Goal: Task Accomplishment & Management: Complete application form

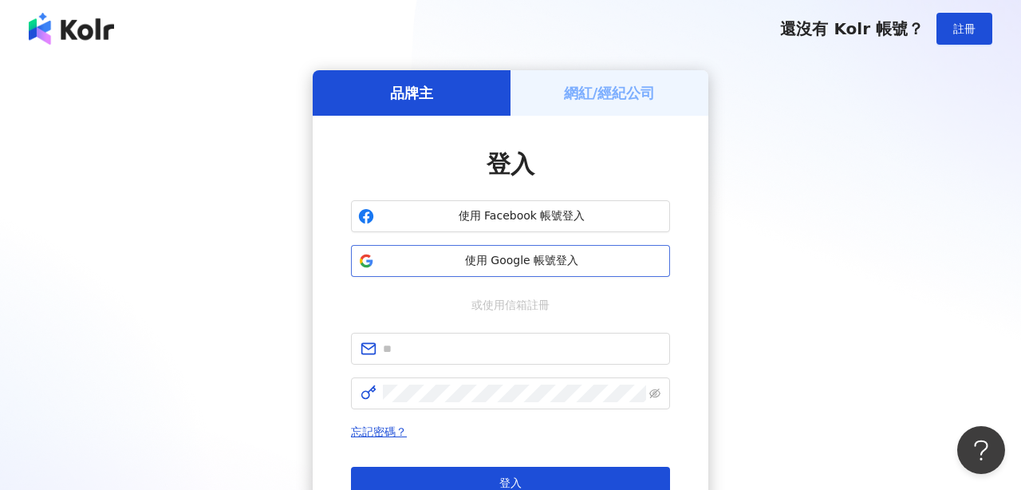
click at [551, 253] on span "使用 Google 帳號登入" at bounding box center [522, 261] width 282 height 16
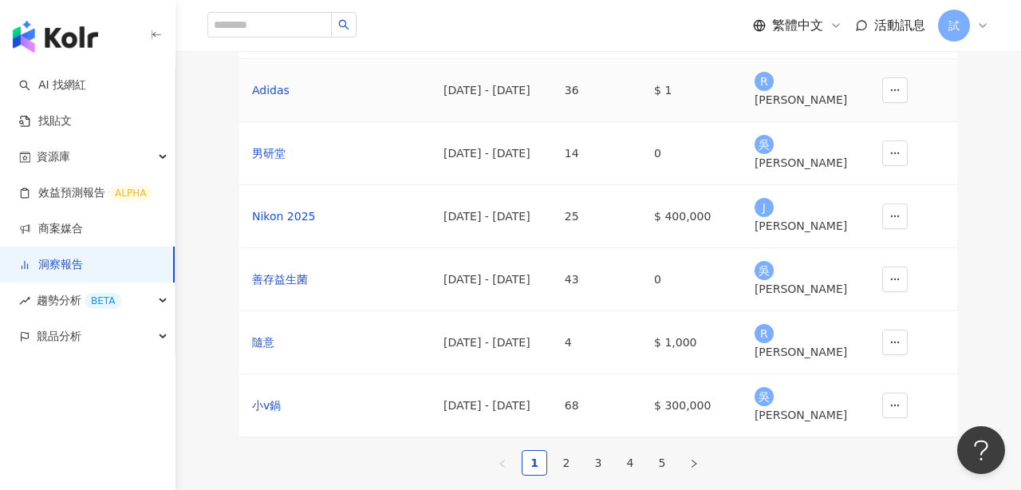
scroll to position [370, 0]
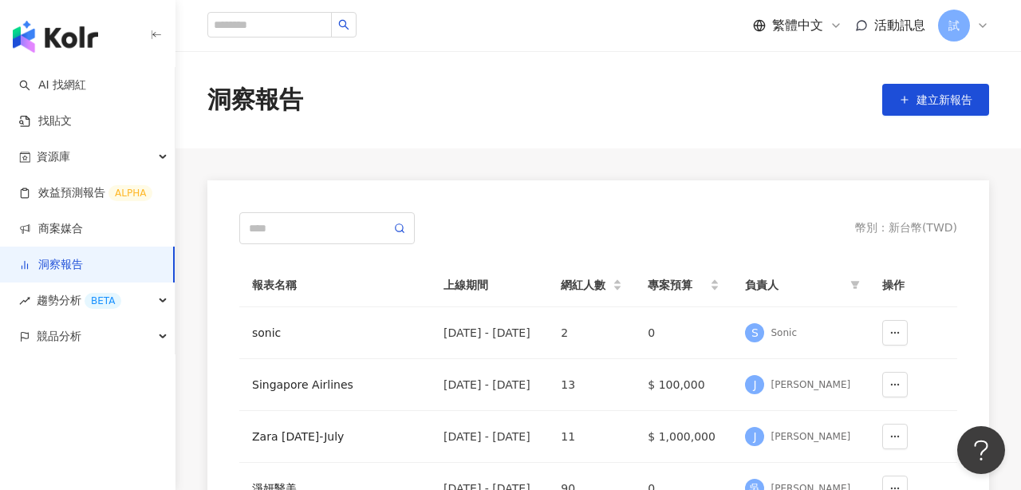
click at [956, 26] on span "試" at bounding box center [954, 26] width 11 height 18
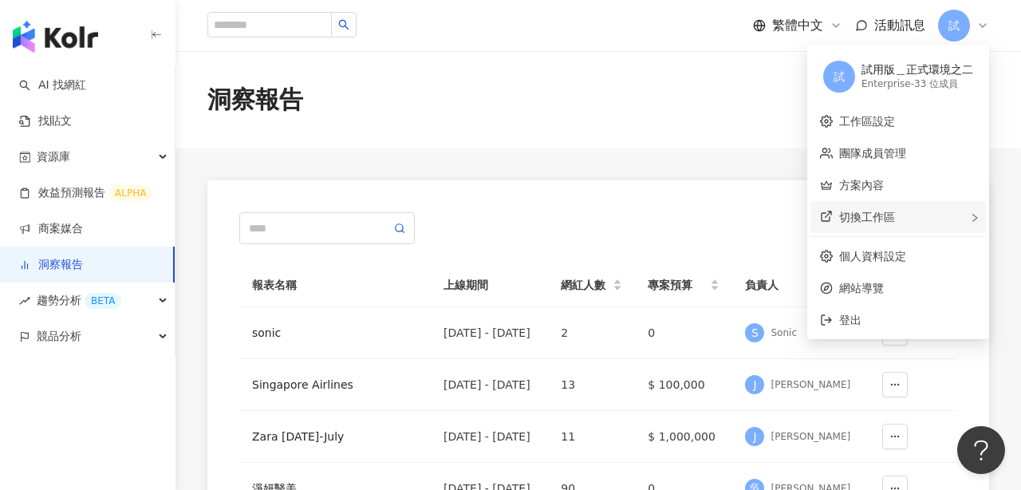
click at [873, 217] on span "切換工作區" at bounding box center [867, 217] width 56 height 13
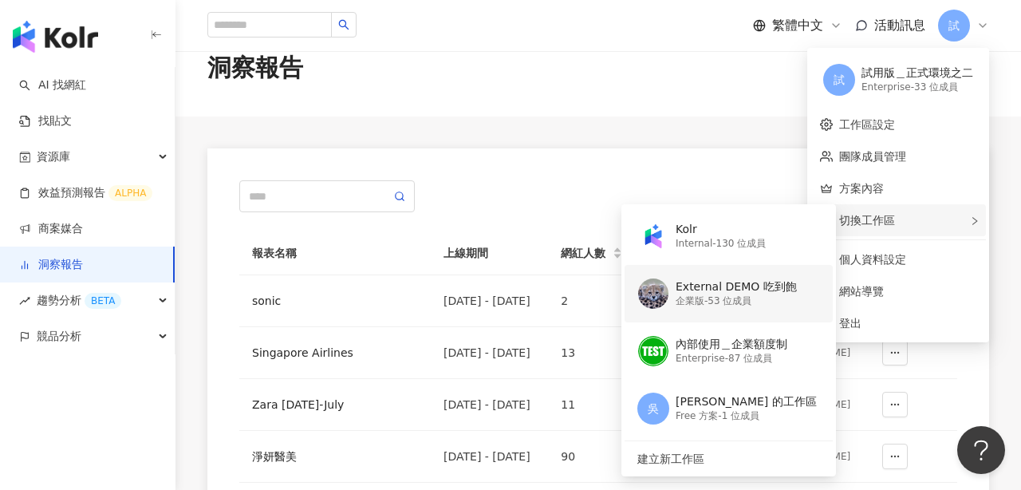
scroll to position [35, 0]
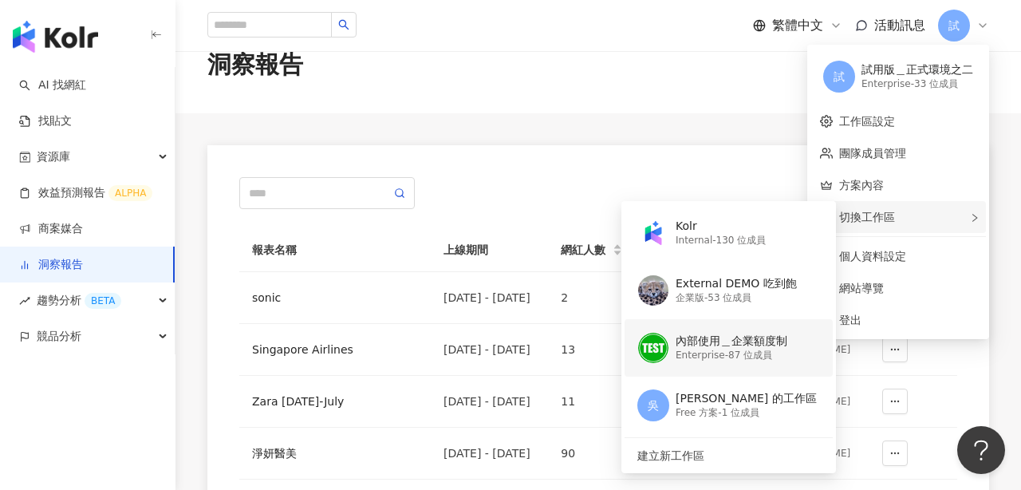
click at [730, 349] on div "Enterprise - 87 位成員" at bounding box center [732, 356] width 112 height 14
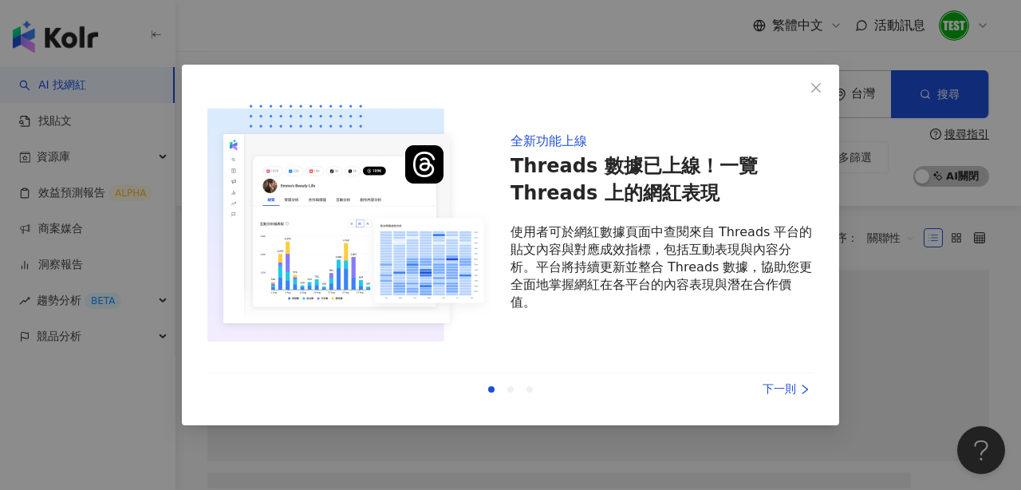
click at [814, 85] on icon "close" at bounding box center [817, 87] width 10 height 10
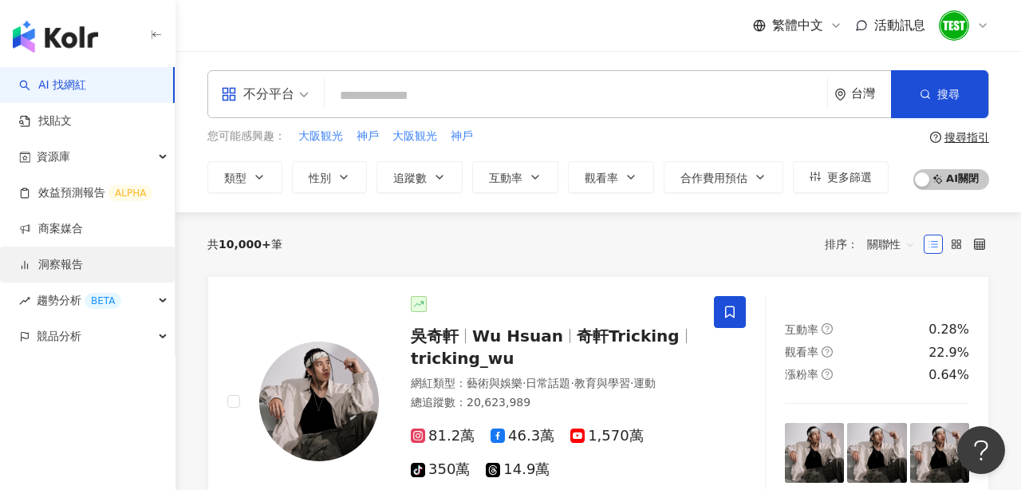
click at [61, 263] on link "洞察報告" at bounding box center [51, 265] width 64 height 16
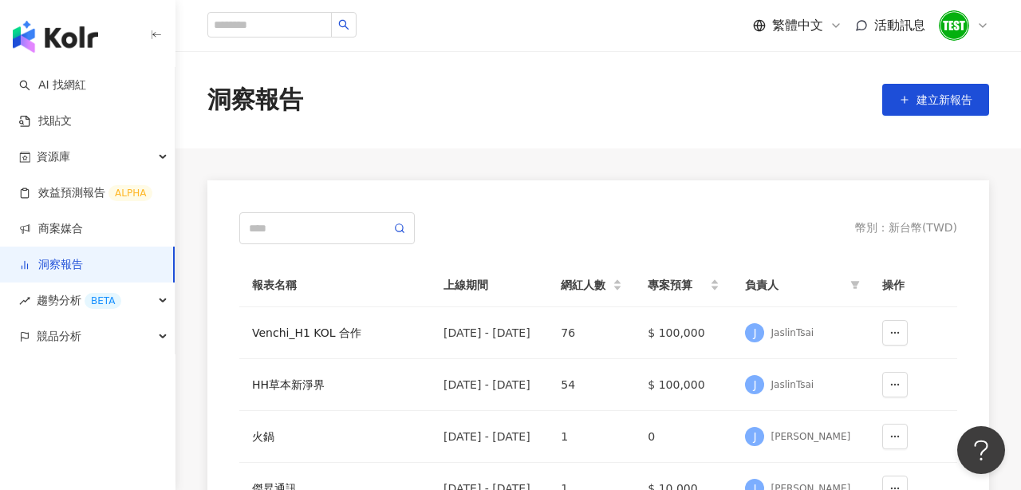
click at [950, 33] on img at bounding box center [954, 25] width 30 height 30
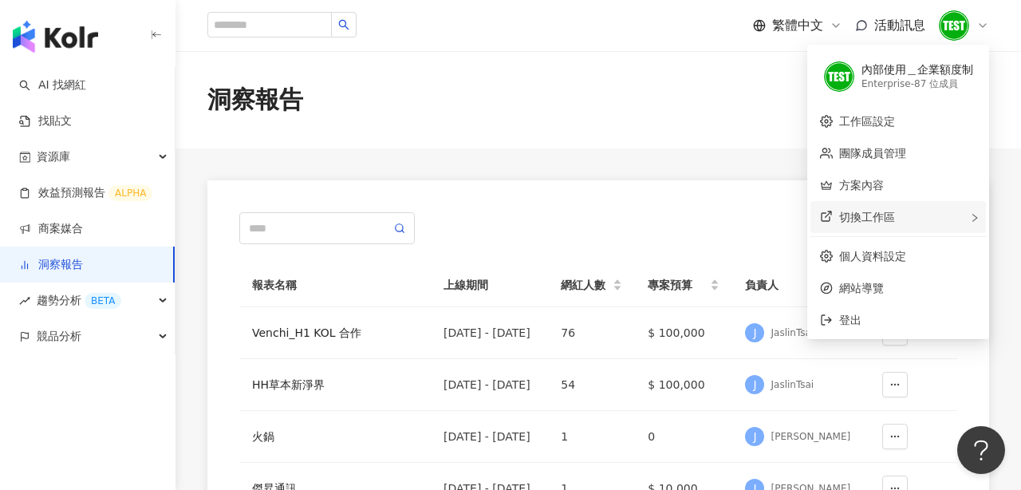
click at [886, 216] on span "切換工作區" at bounding box center [867, 217] width 56 height 13
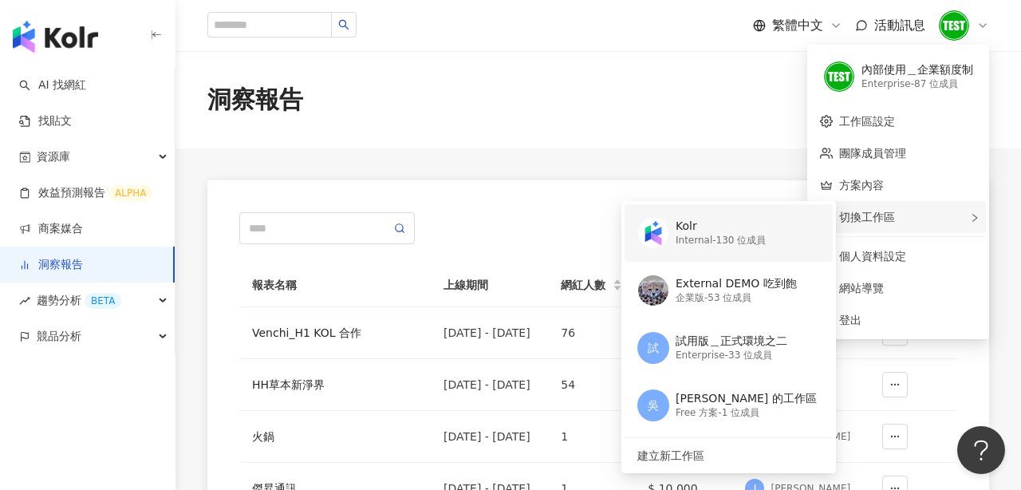
click at [709, 249] on div "Kolr Internal - 130 位成員" at bounding box center [728, 232] width 180 height 57
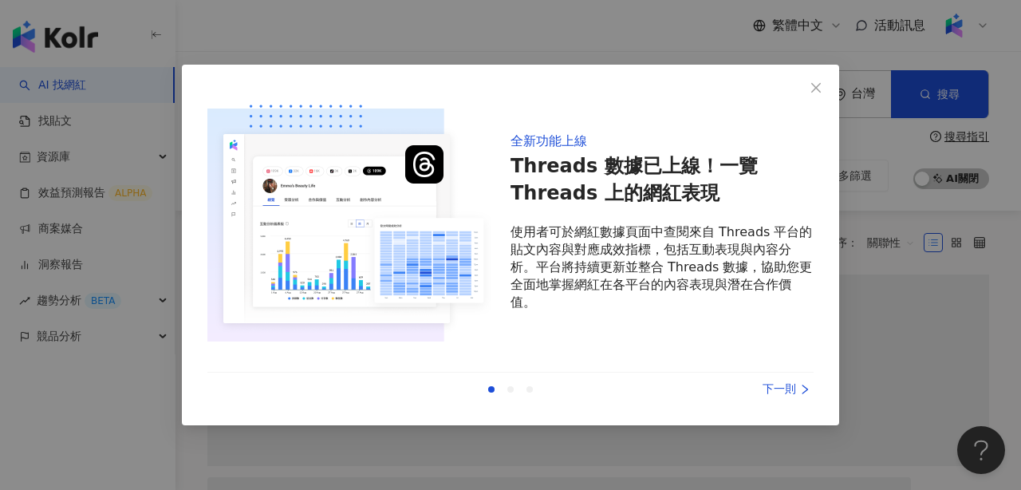
drag, startPoint x: 823, startPoint y: 85, endPoint x: 205, endPoint y: 145, distance: 621.3
click at [823, 85] on span "Close" at bounding box center [816, 87] width 32 height 13
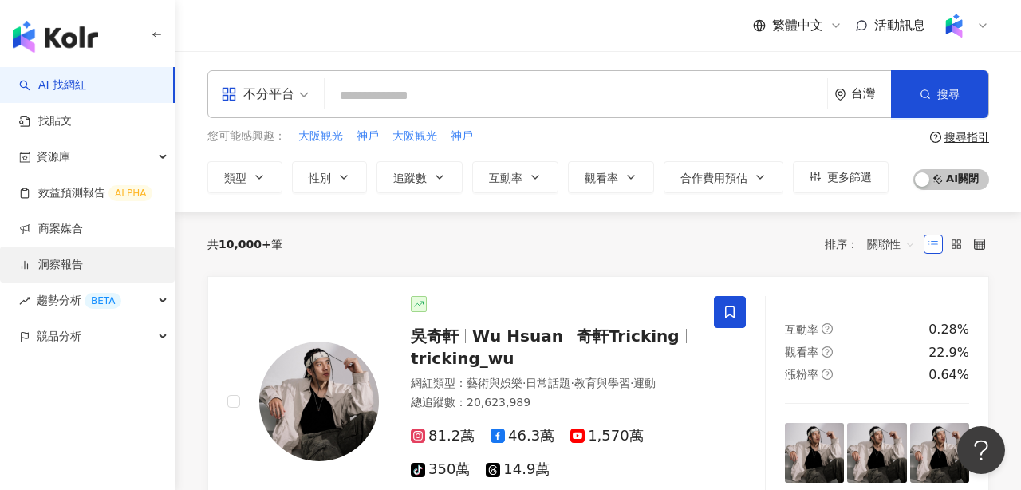
click at [83, 263] on link "洞察報告" at bounding box center [51, 265] width 64 height 16
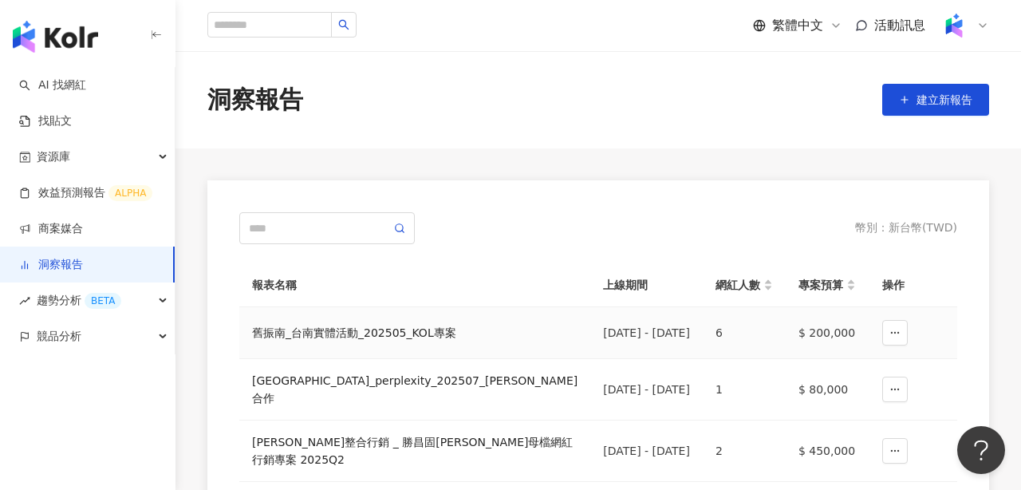
click at [308, 338] on div "舊振南_台南實體活動_202505_KOL專案" at bounding box center [415, 333] width 326 height 18
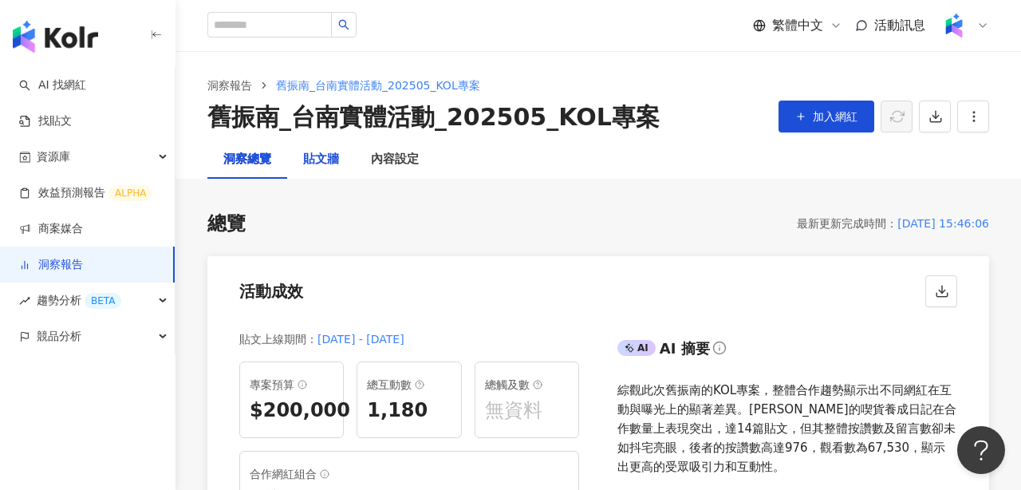
click at [309, 152] on div "貼文牆" at bounding box center [321, 159] width 36 height 19
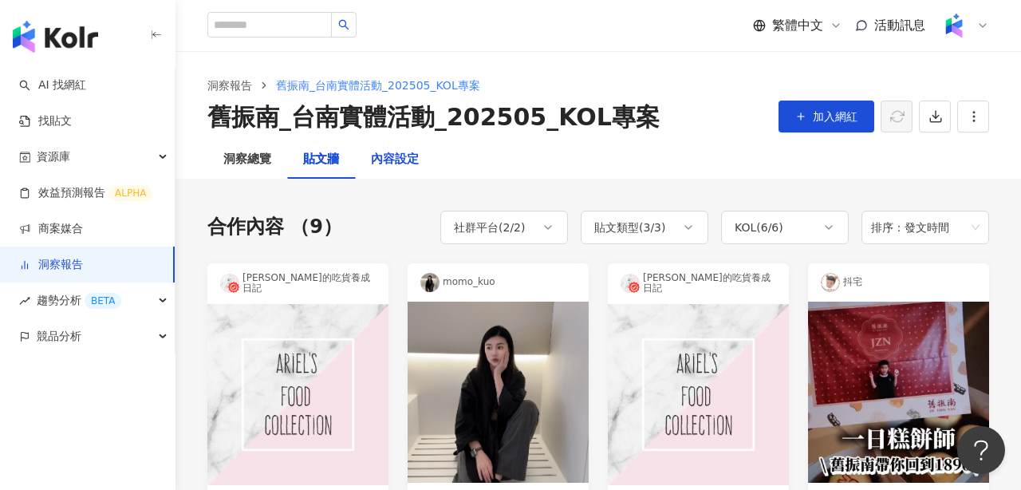
click at [393, 164] on div "內容設定" at bounding box center [395, 159] width 48 height 19
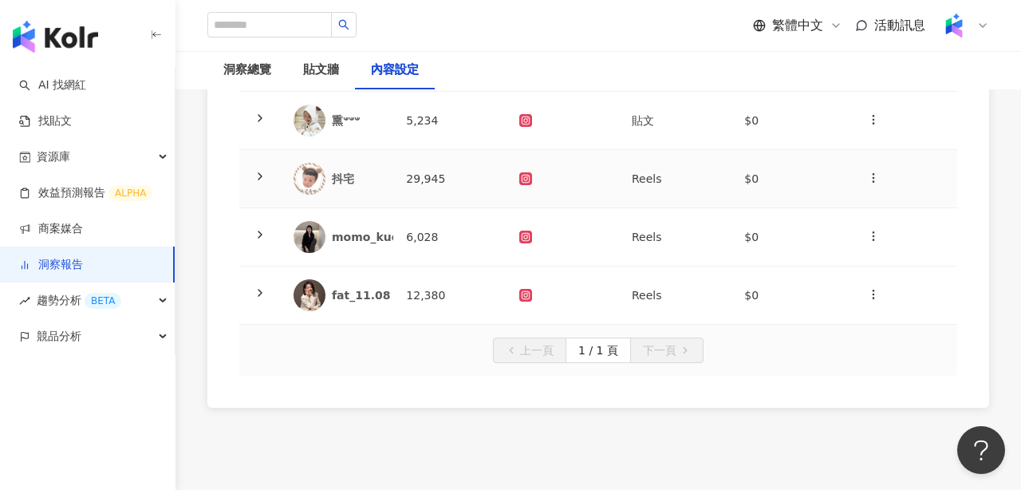
scroll to position [357, 0]
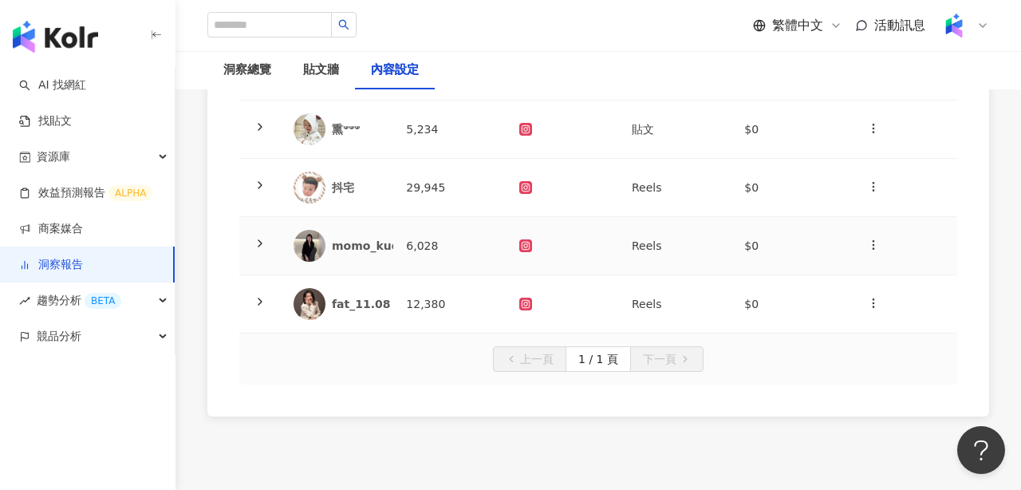
click at [261, 239] on icon at bounding box center [260, 243] width 13 height 13
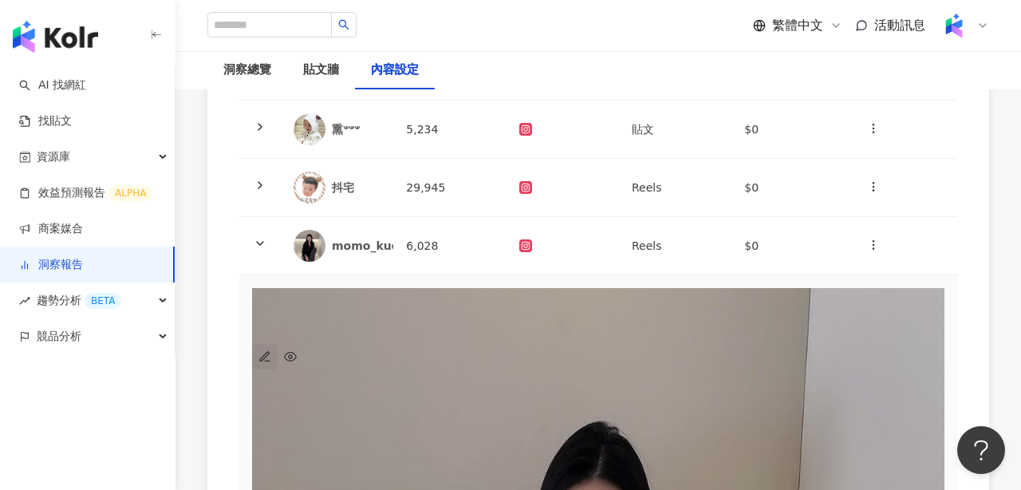
click at [269, 351] on icon "button" at bounding box center [264, 355] width 9 height 9
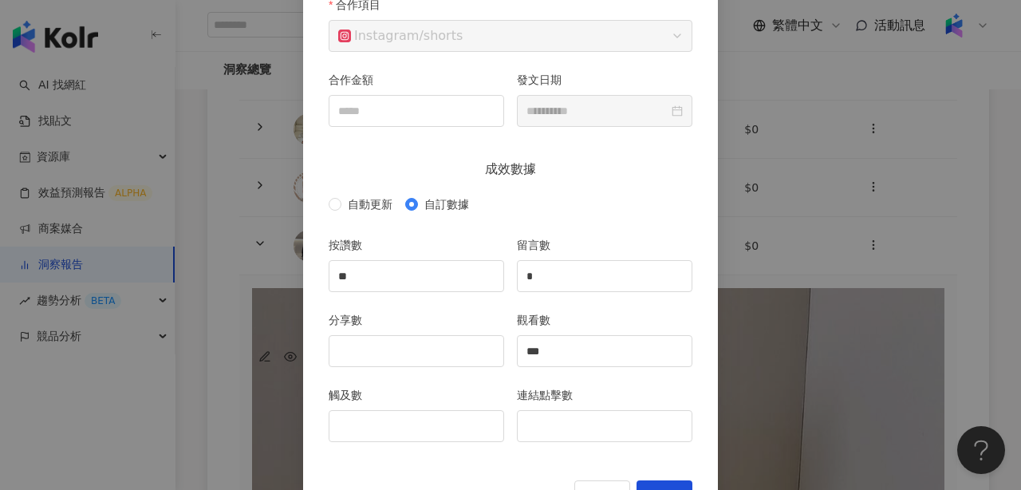
scroll to position [216, 0]
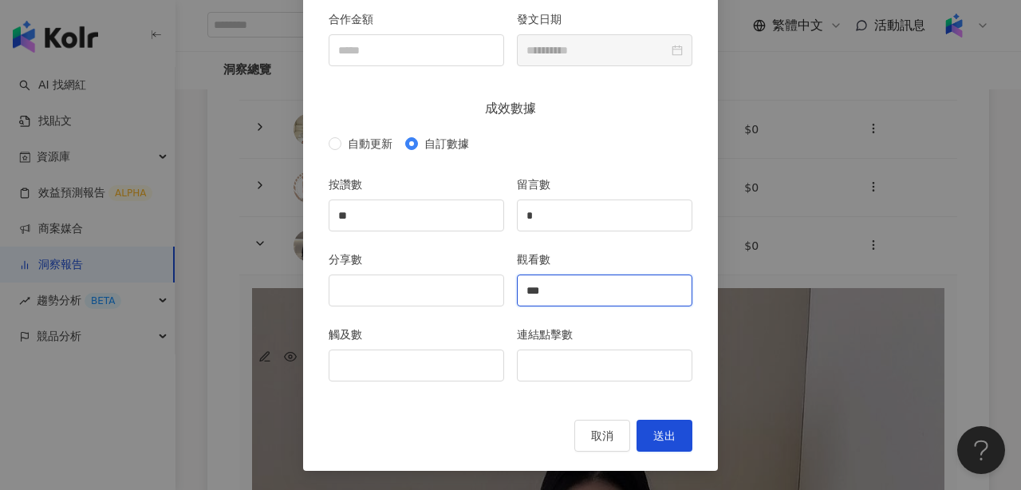
click at [541, 289] on input "***" at bounding box center [605, 290] width 174 height 30
type input "***"
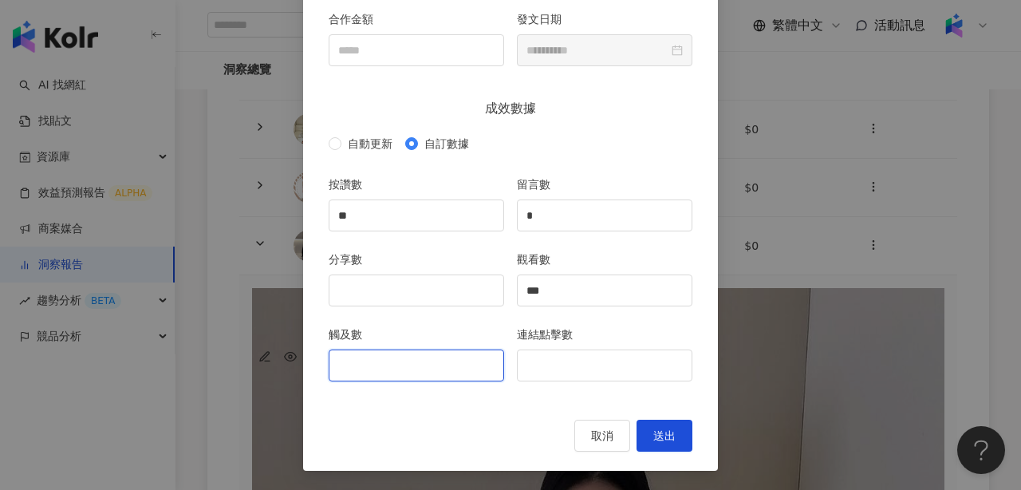
click at [407, 365] on input "觸及數" at bounding box center [417, 365] width 174 height 30
type input "*"
type input "***"
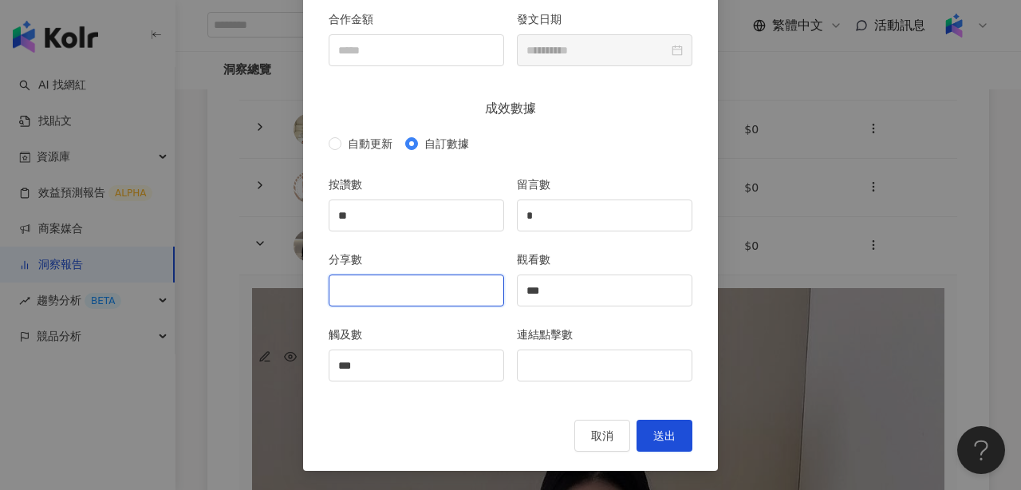
click at [399, 290] on input "分享數" at bounding box center [417, 290] width 174 height 30
type input "*"
click at [671, 437] on span "送出" at bounding box center [665, 435] width 22 height 13
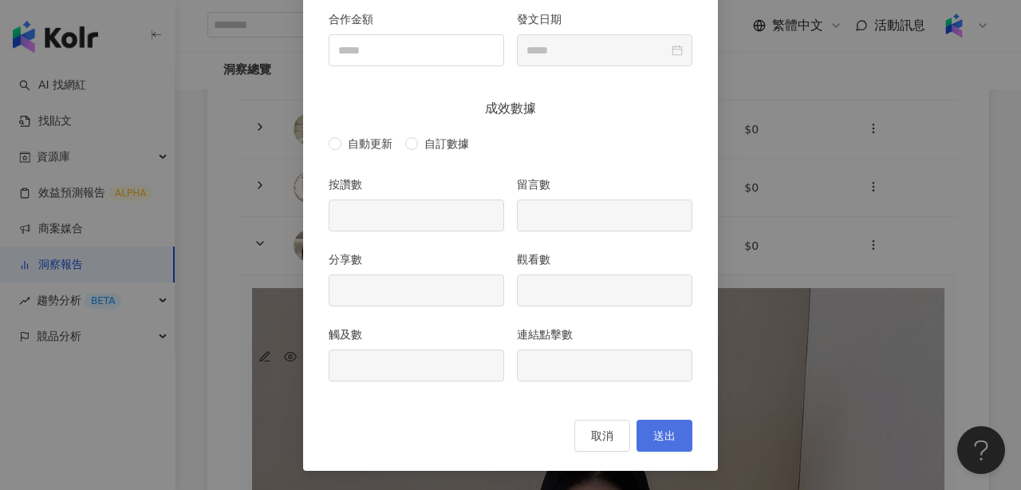
scroll to position [136, 0]
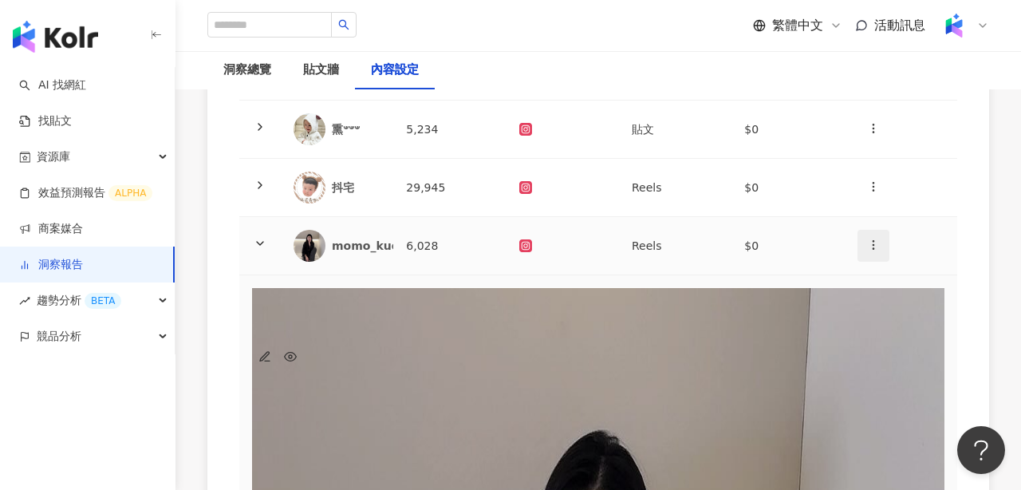
click at [869, 248] on icon "button" at bounding box center [873, 245] width 13 height 13
click at [892, 282] on div "新增內容" at bounding box center [899, 284] width 56 height 18
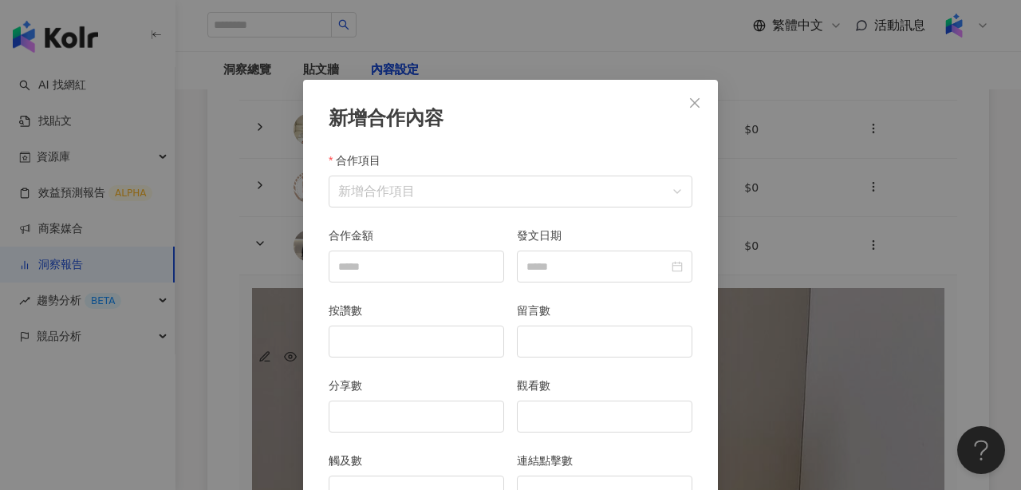
scroll to position [80, 0]
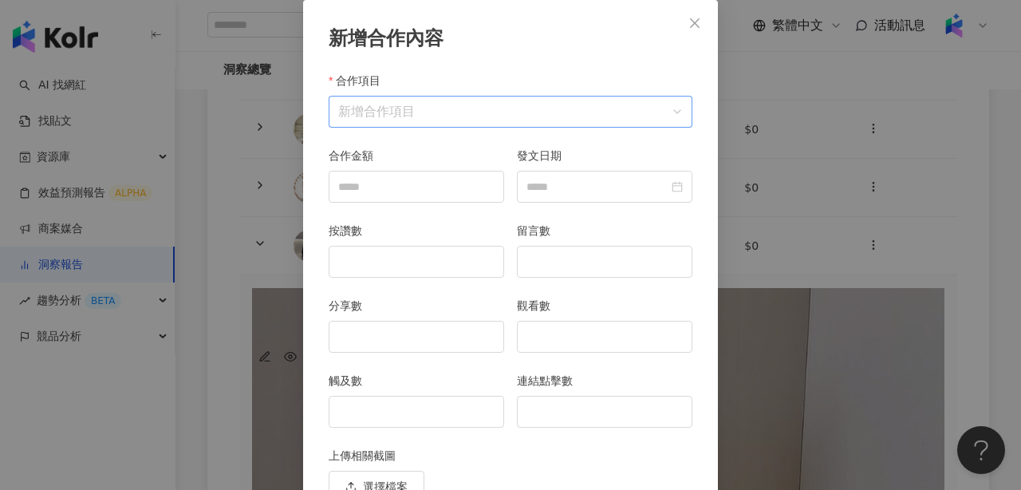
click at [594, 108] on input "合作項目" at bounding box center [510, 112] width 345 height 30
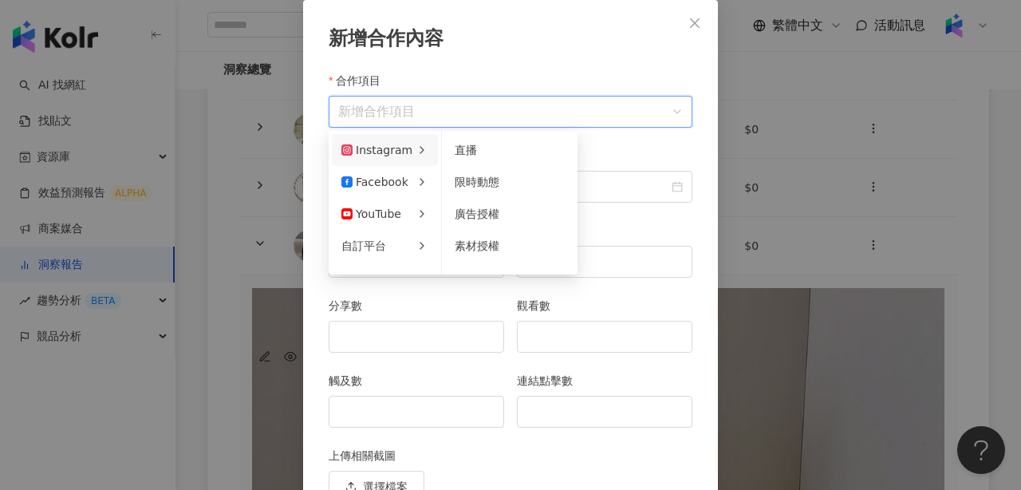
click at [396, 156] on div "Instagram" at bounding box center [377, 150] width 71 height 18
click at [483, 180] on span "限時動態" at bounding box center [477, 182] width 45 height 13
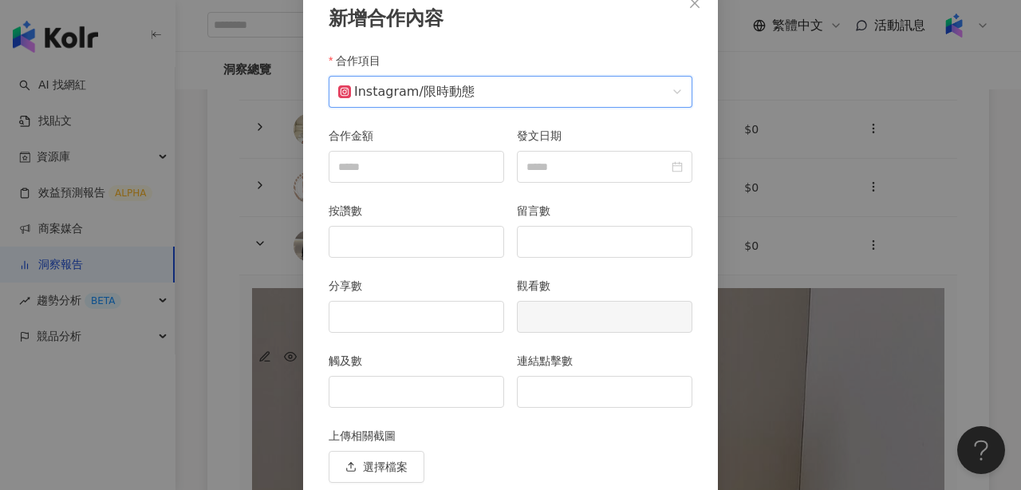
scroll to position [98, 0]
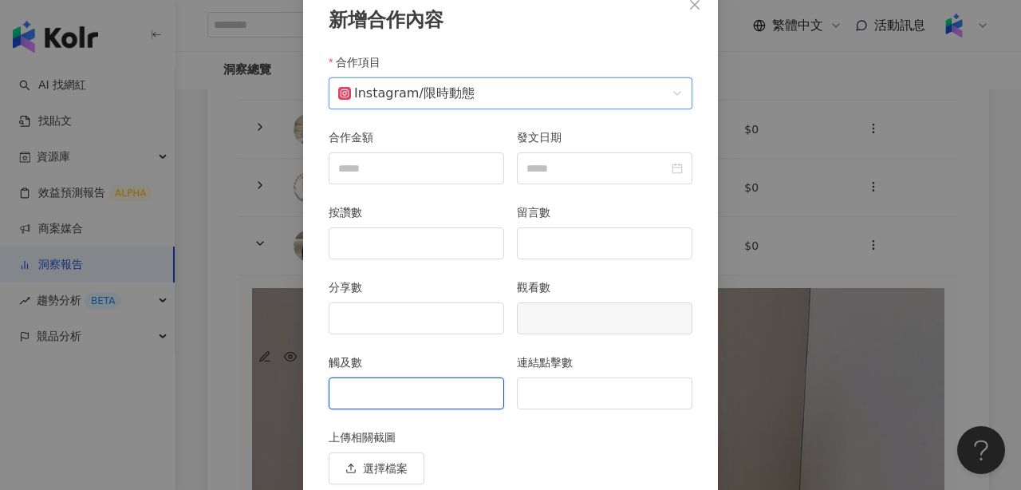
click at [456, 389] on input "觸及數" at bounding box center [417, 393] width 174 height 30
type input "***"
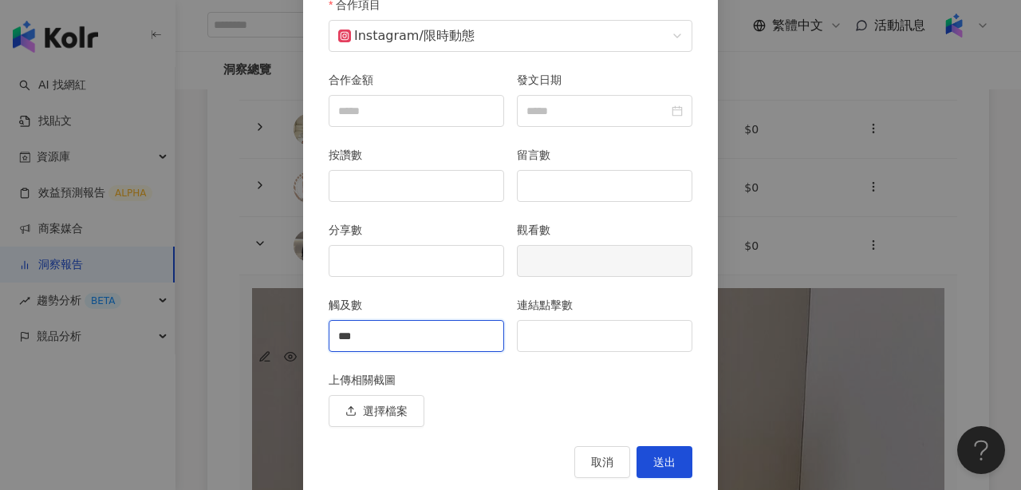
scroll to position [168, 0]
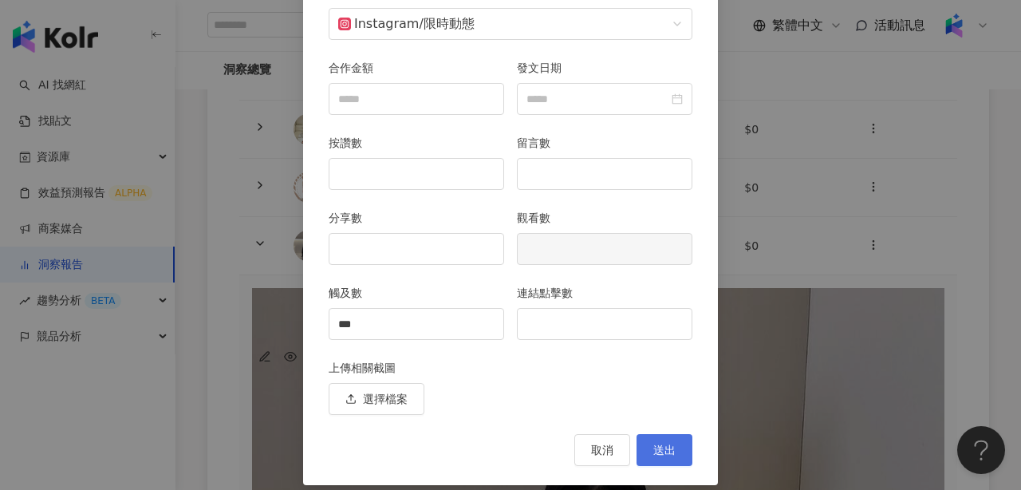
click at [668, 450] on span "送出" at bounding box center [665, 450] width 22 height 13
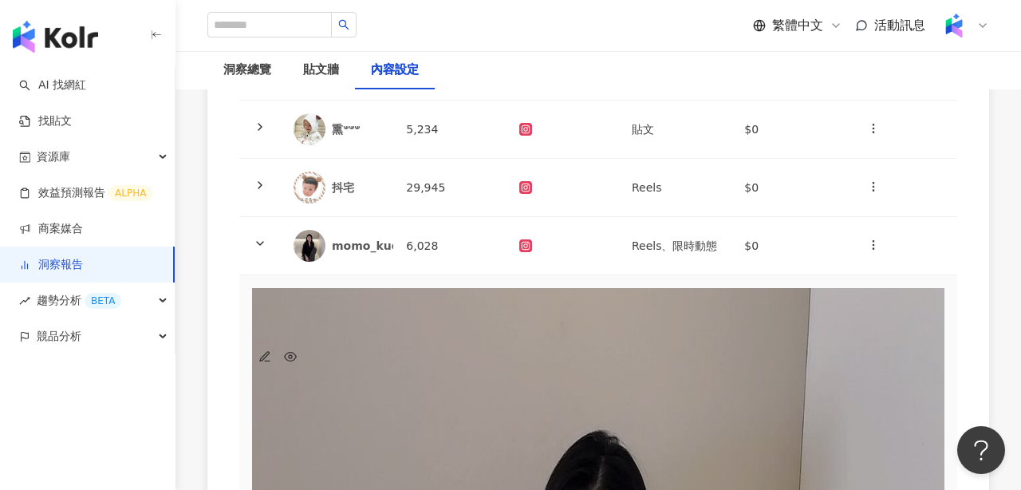
scroll to position [0, 163]
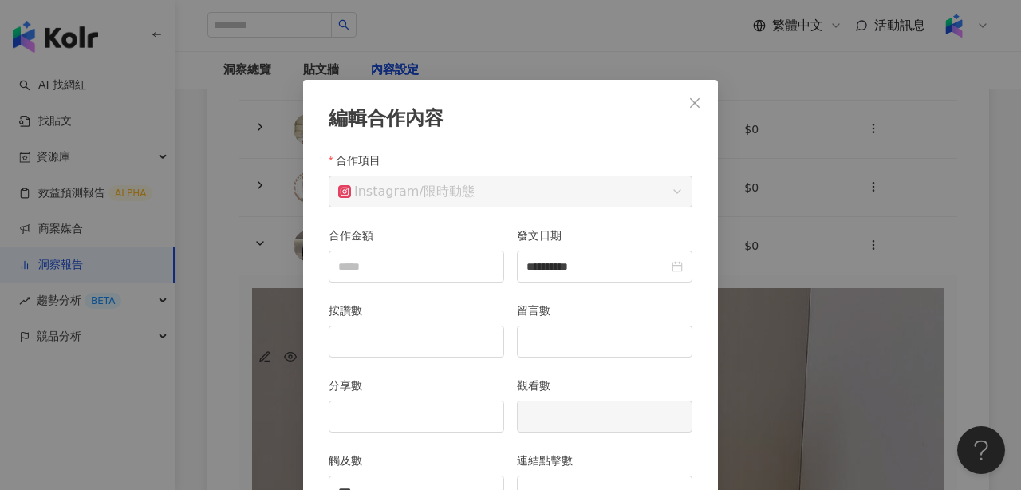
scroll to position [80, 0]
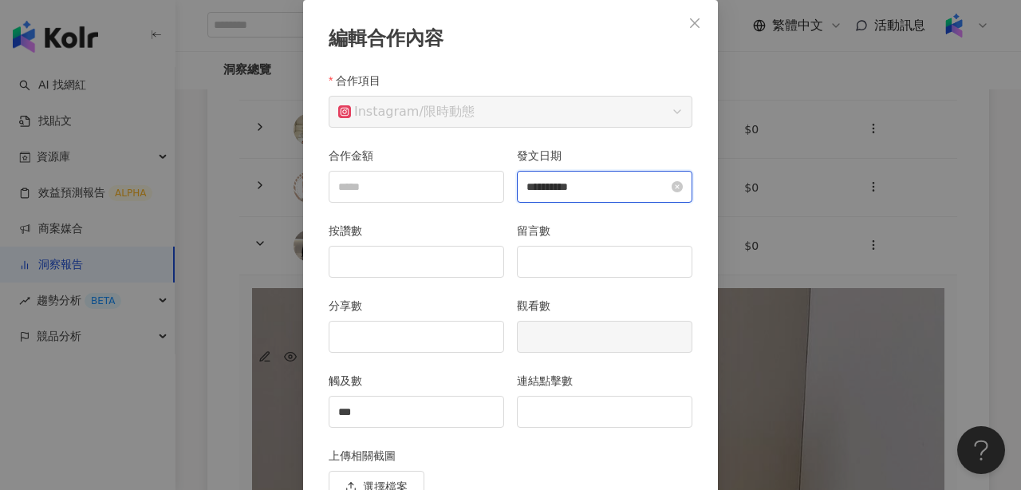
click at [610, 188] on input "**********" at bounding box center [598, 187] width 142 height 18
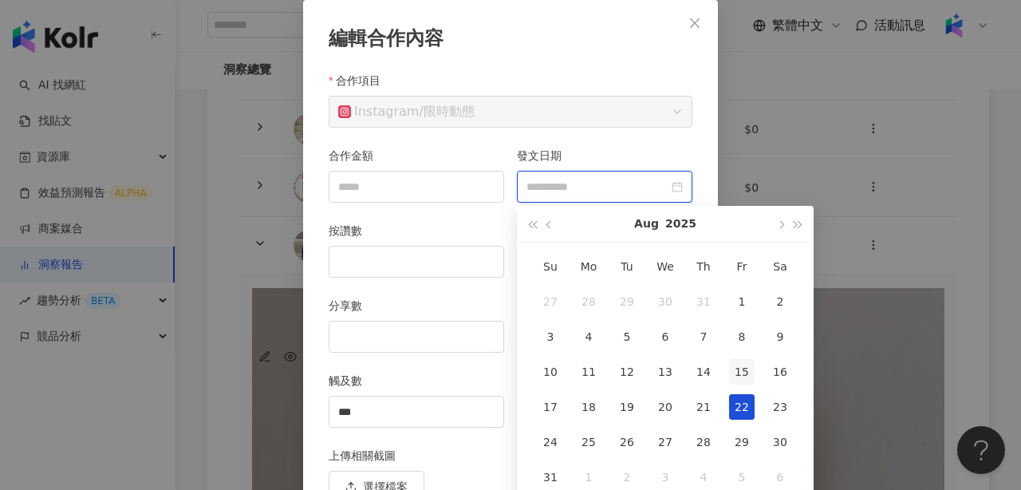
type input "**********"
click at [738, 370] on div "15" at bounding box center [742, 372] width 26 height 26
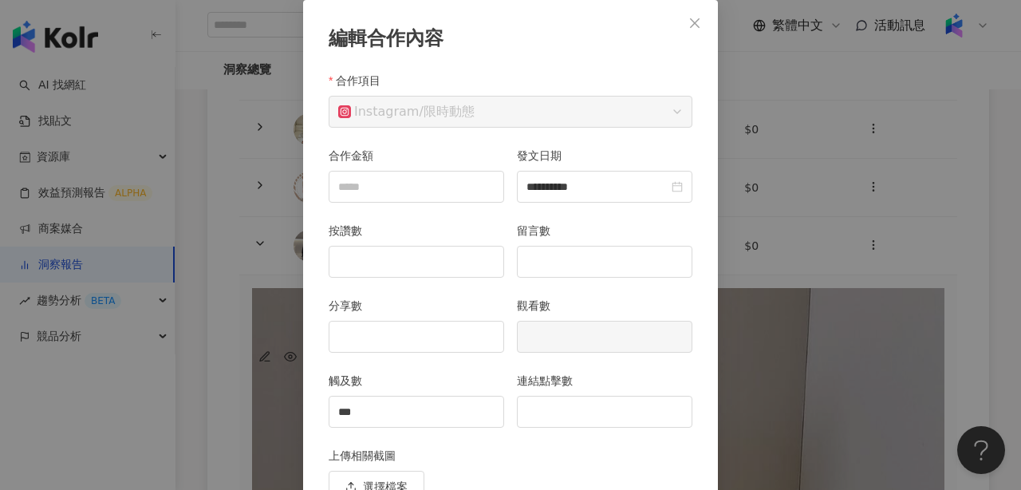
click at [593, 70] on div "**********" at bounding box center [510, 286] width 415 height 573
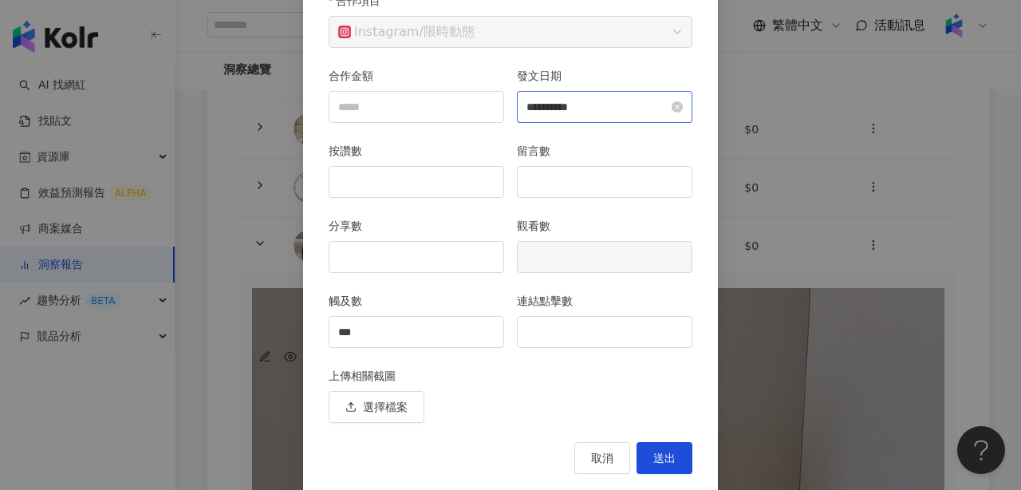
scroll to position [161, 0]
click at [665, 463] on button "送出" at bounding box center [665, 456] width 56 height 32
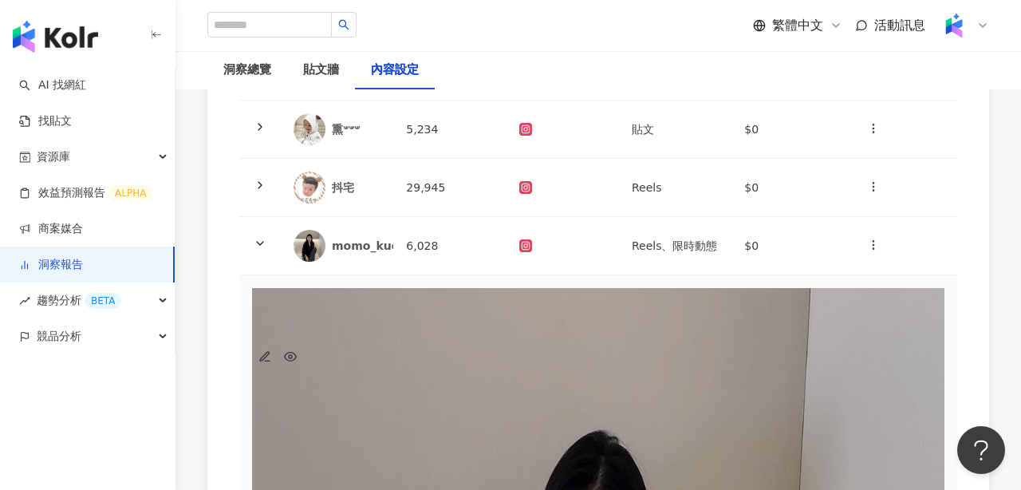
scroll to position [102, 0]
click at [259, 241] on icon at bounding box center [260, 243] width 13 height 13
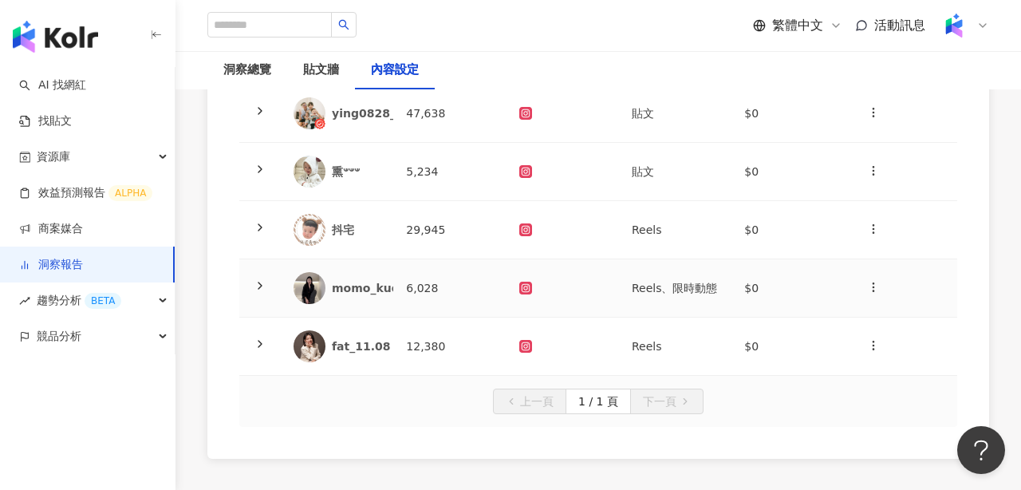
scroll to position [334, 0]
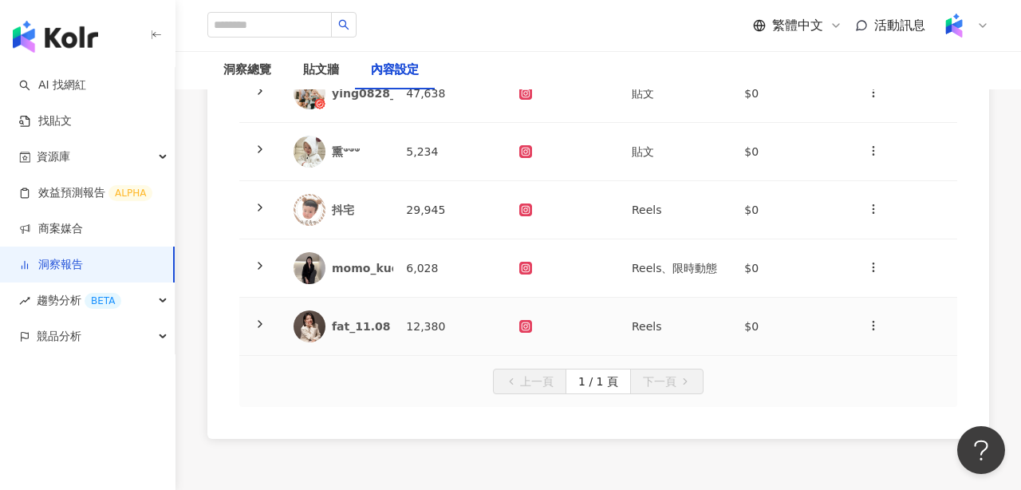
click at [263, 319] on icon at bounding box center [260, 324] width 13 height 13
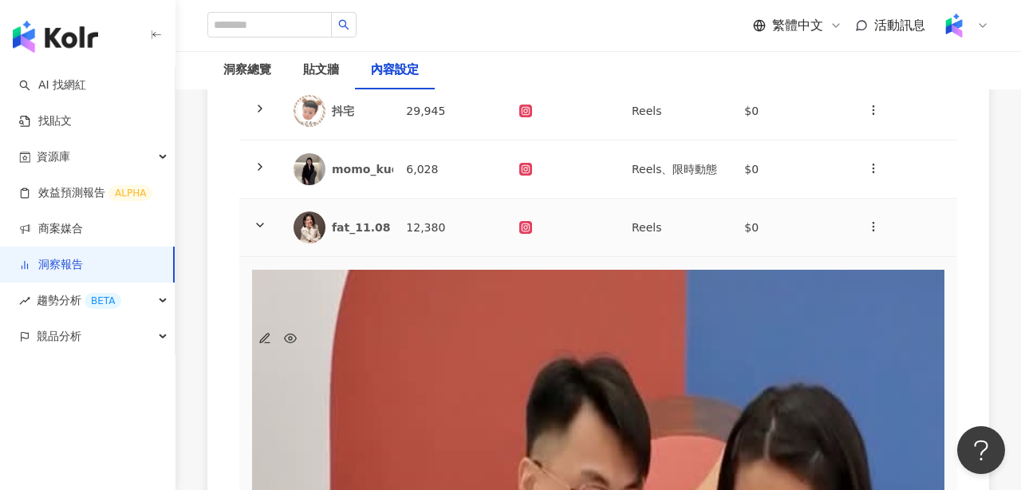
scroll to position [459, 0]
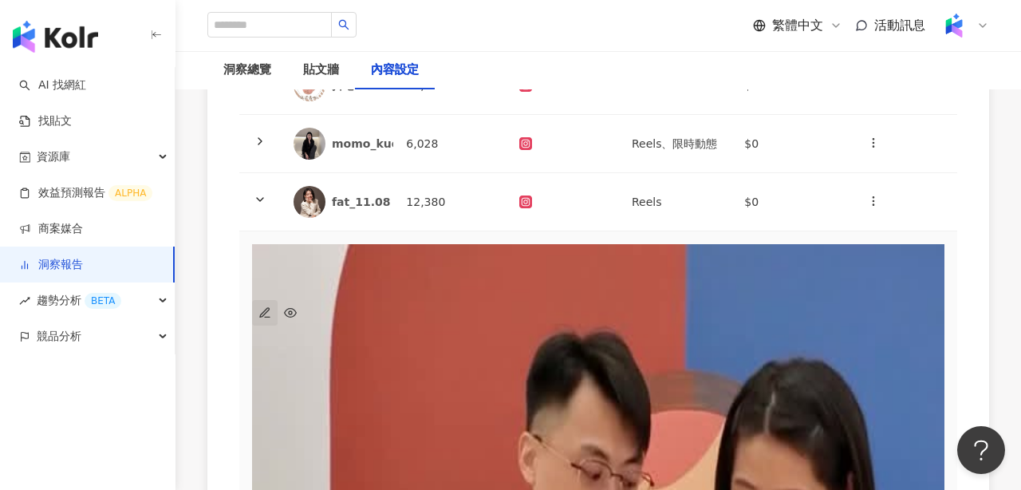
click at [271, 306] on icon "button" at bounding box center [265, 312] width 13 height 13
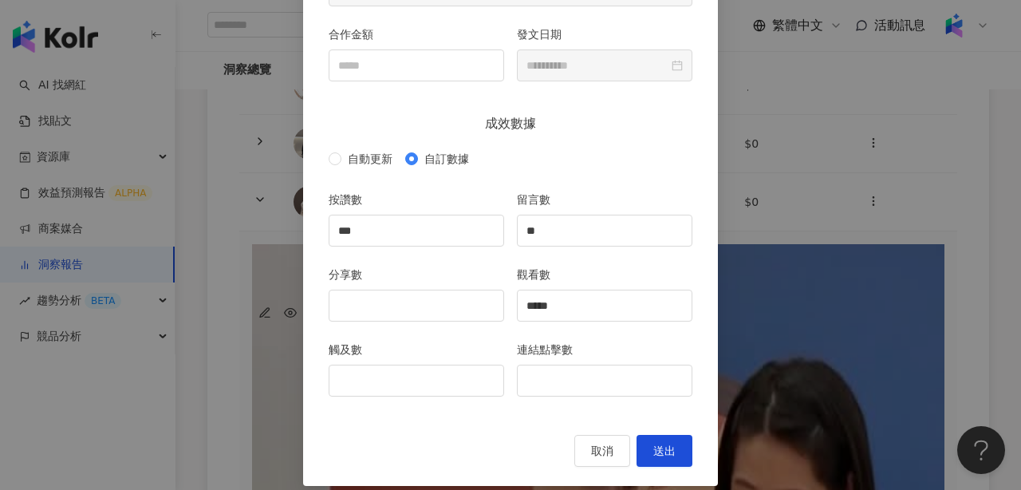
scroll to position [216, 0]
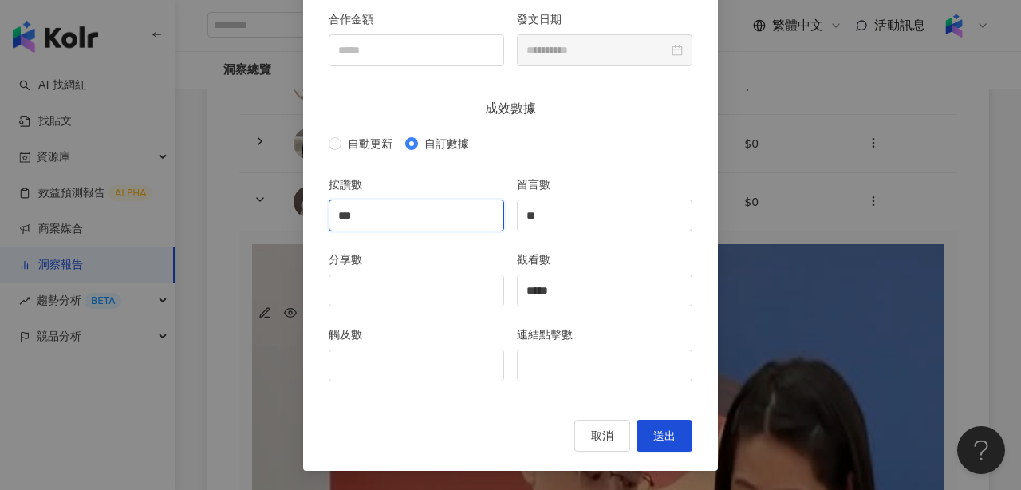
click at [431, 211] on input "***" at bounding box center [417, 215] width 174 height 30
type input "***"
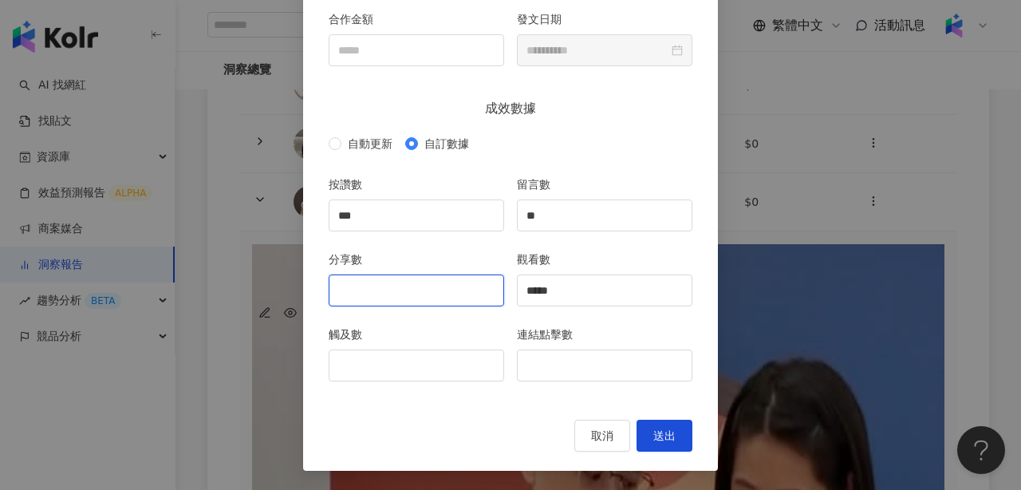
click at [432, 283] on input "分享數" at bounding box center [417, 290] width 174 height 30
type input "**"
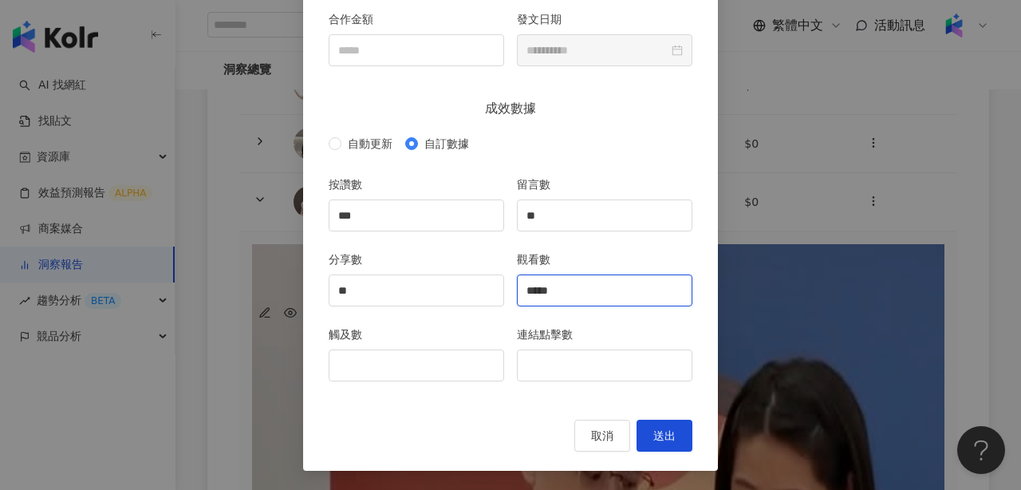
click at [608, 298] on input "*****" at bounding box center [605, 290] width 174 height 30
type input "*****"
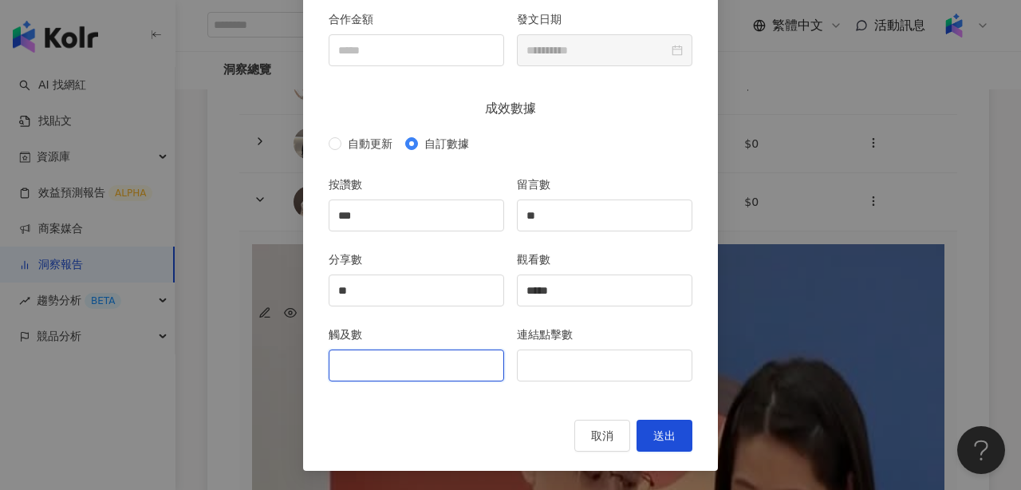
click at [387, 377] on input "觸及數" at bounding box center [417, 365] width 174 height 30
type input "****"
click at [441, 420] on div "取消 送出" at bounding box center [511, 436] width 364 height 32
click at [671, 435] on span "送出" at bounding box center [665, 435] width 22 height 13
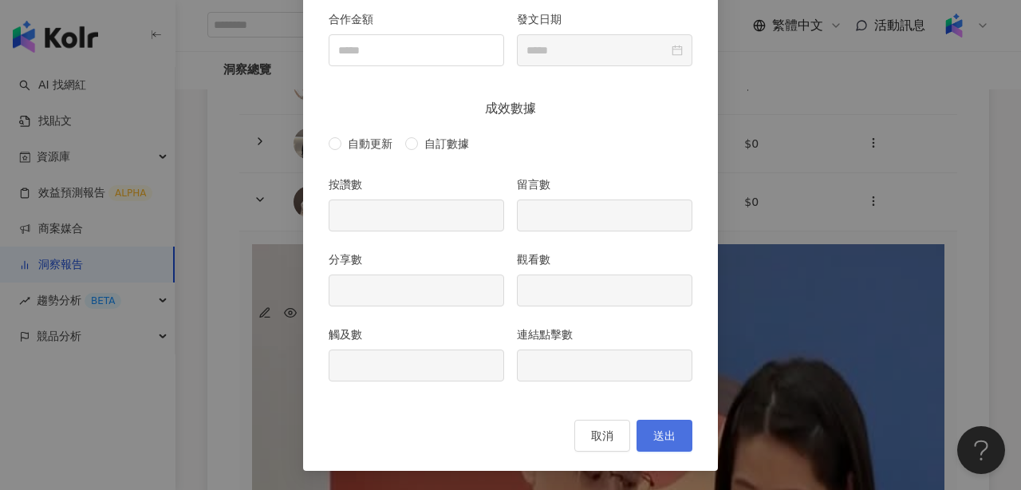
type input "***"
type input "**"
type input "*****"
type input "****"
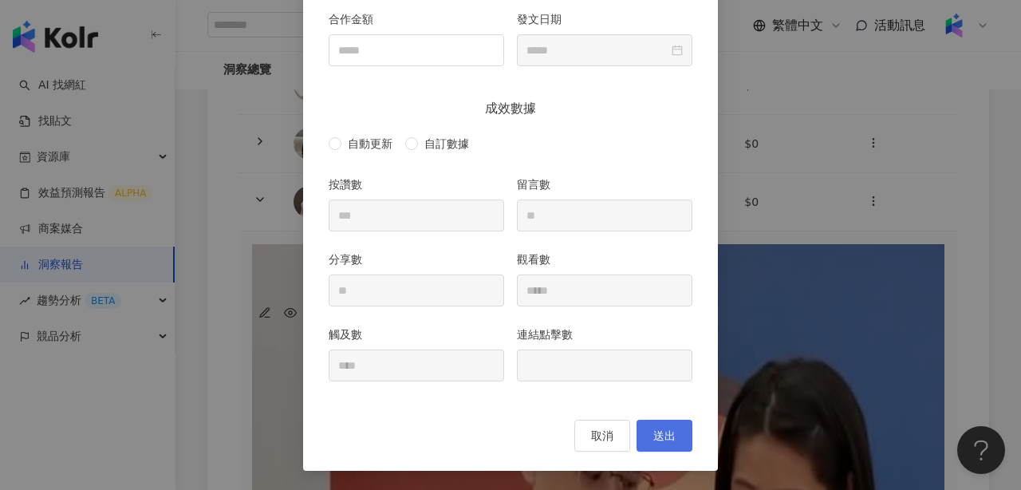
type input "**********"
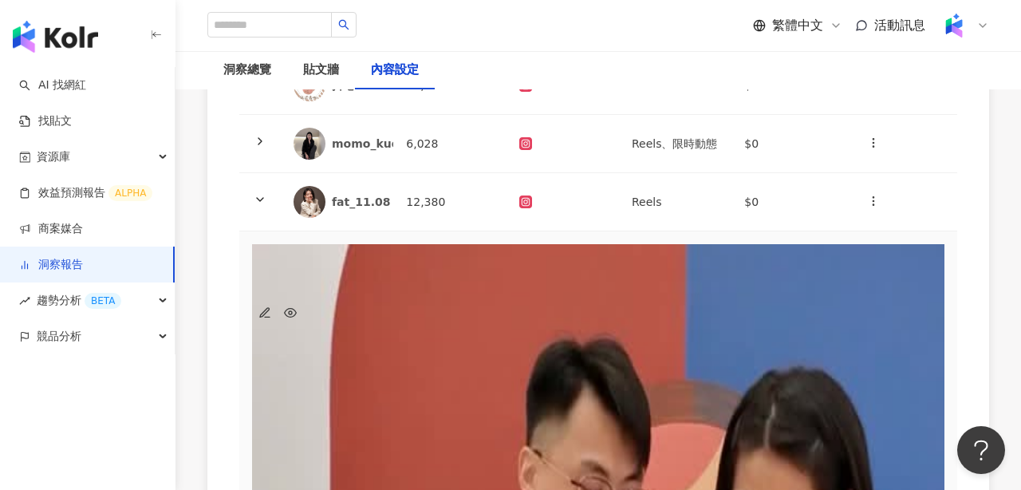
scroll to position [136, 0]
click at [880, 194] on button "button" at bounding box center [874, 202] width 32 height 32
click at [887, 239] on div "新增內容" at bounding box center [899, 240] width 56 height 18
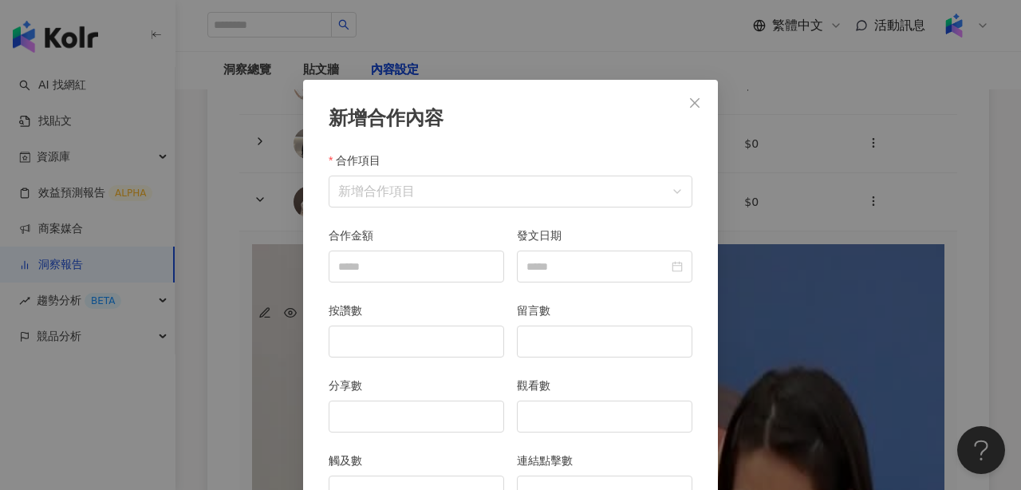
scroll to position [80, 0]
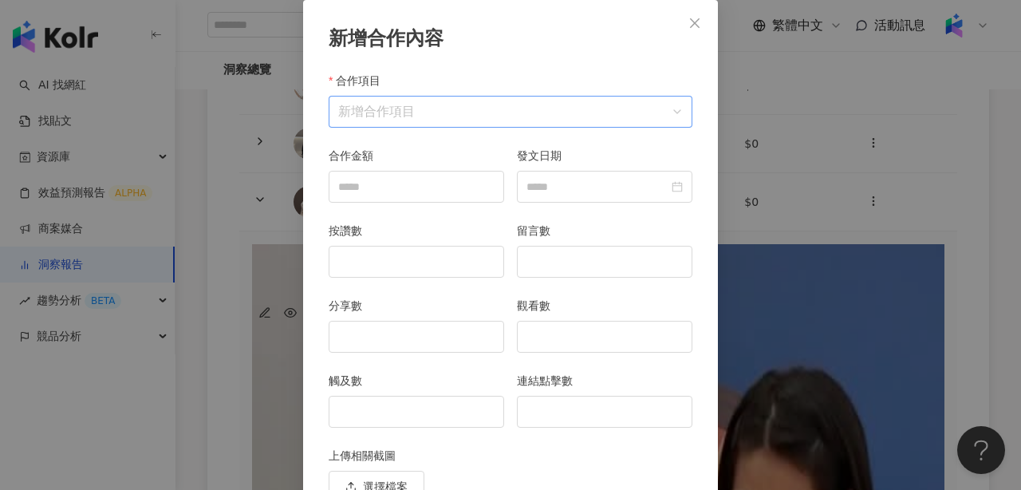
click at [531, 114] on input "合作項目" at bounding box center [510, 112] width 345 height 30
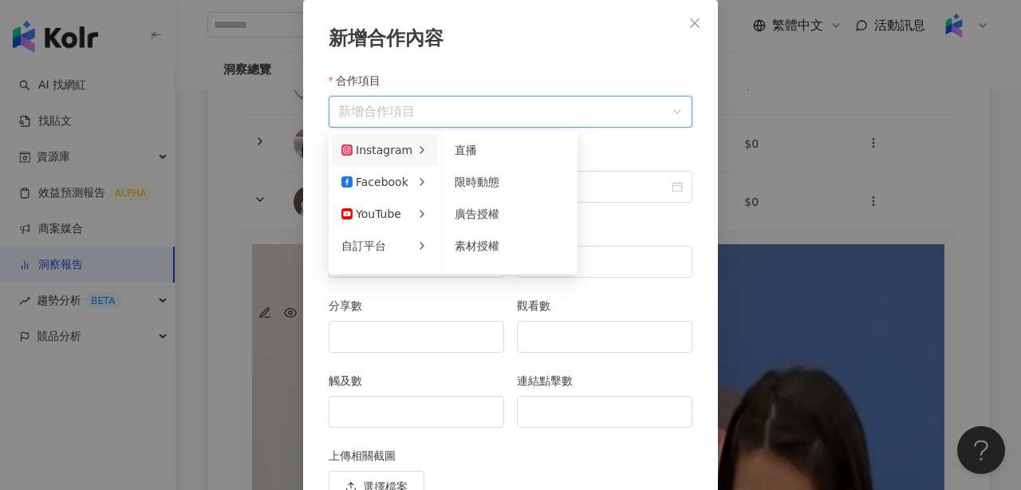
click at [397, 148] on div "Instagram" at bounding box center [377, 150] width 71 height 18
click at [476, 186] on span "限時動態" at bounding box center [477, 182] width 45 height 13
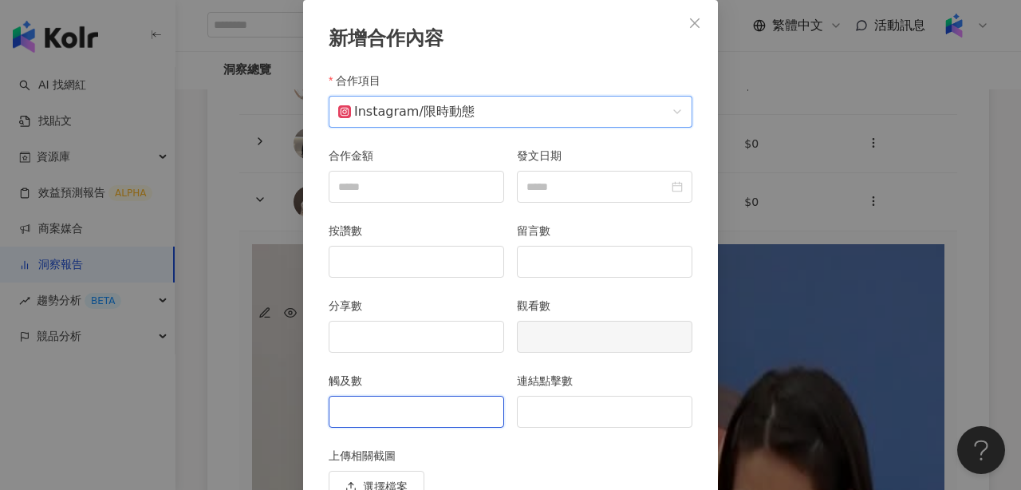
click at [427, 409] on input "觸及數" at bounding box center [417, 412] width 174 height 30
type input "*"
type input "***"
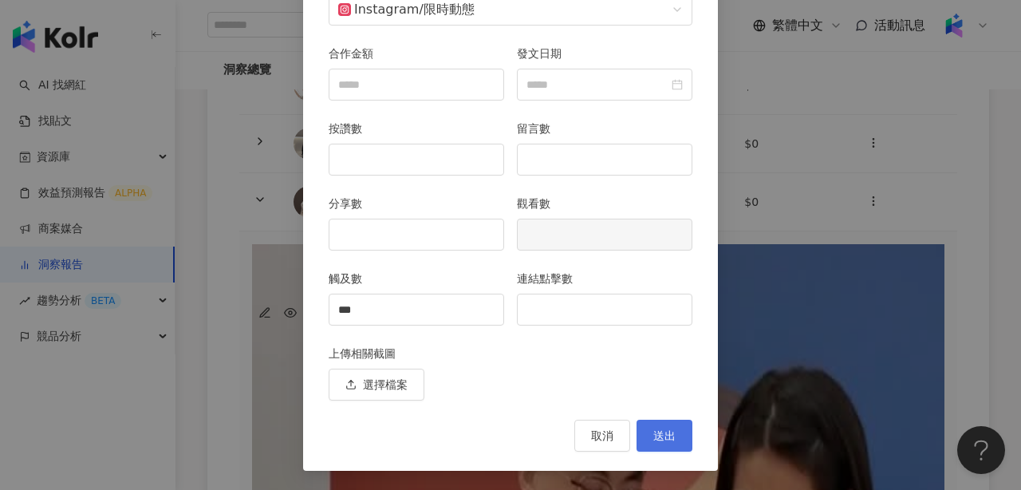
click at [659, 439] on span "送出" at bounding box center [665, 435] width 22 height 13
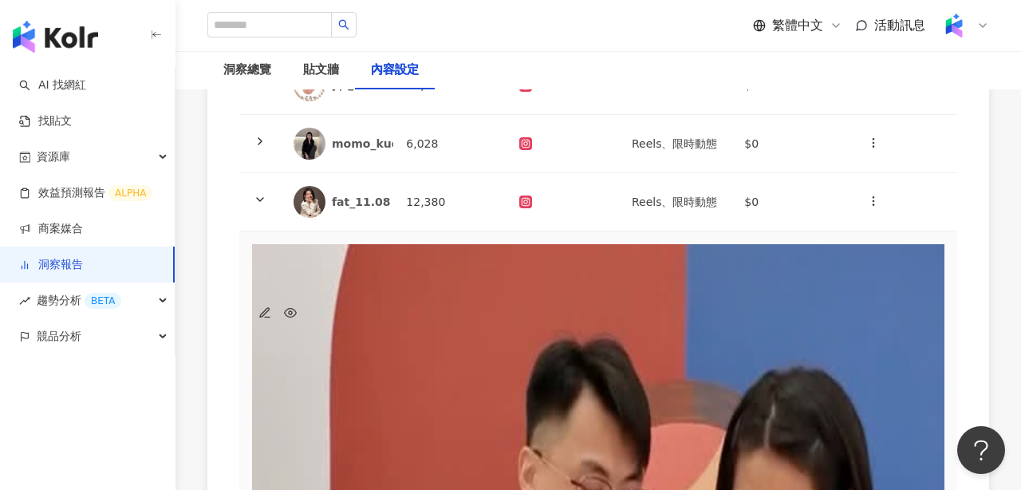
scroll to position [0, 163]
click at [875, 203] on icon "button" at bounding box center [873, 201] width 13 height 13
click at [883, 235] on div "新增內容" at bounding box center [899, 240] width 56 height 18
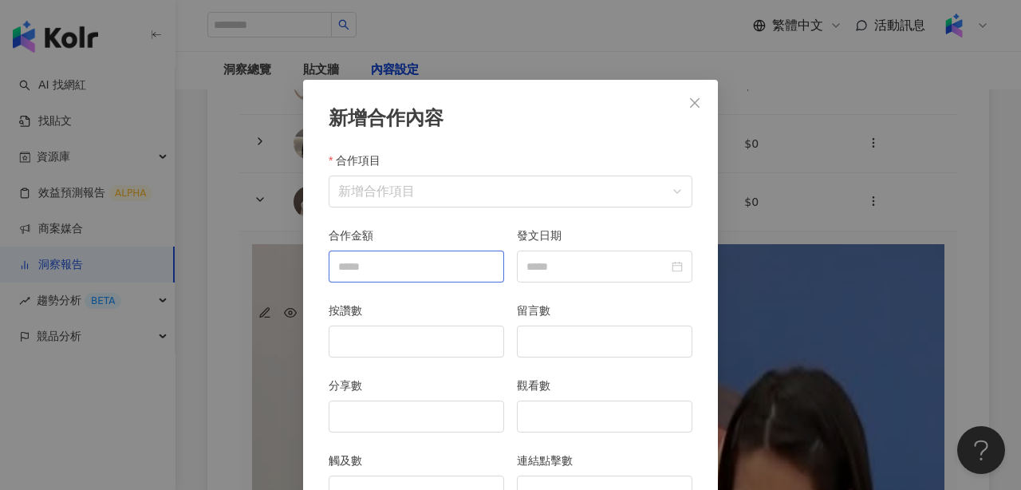
scroll to position [80, 0]
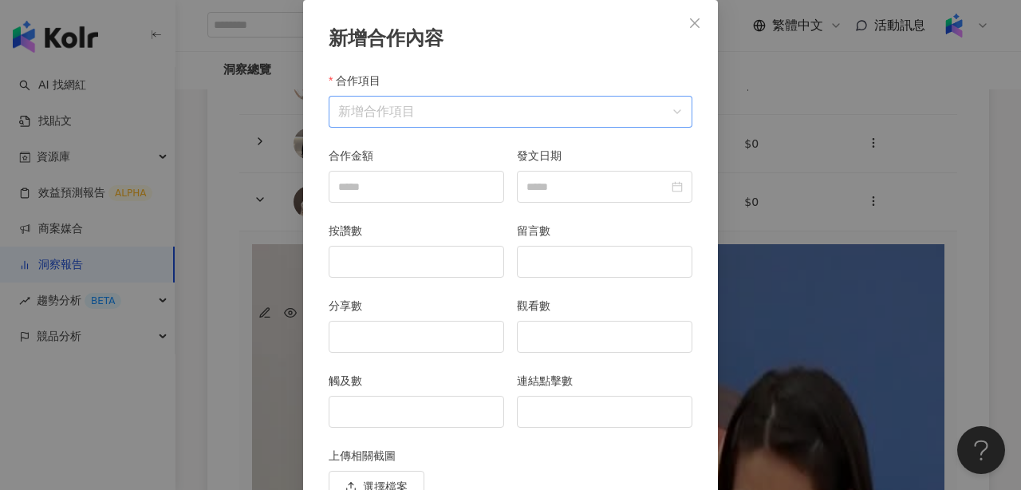
click at [432, 109] on input "合作項目" at bounding box center [510, 112] width 345 height 30
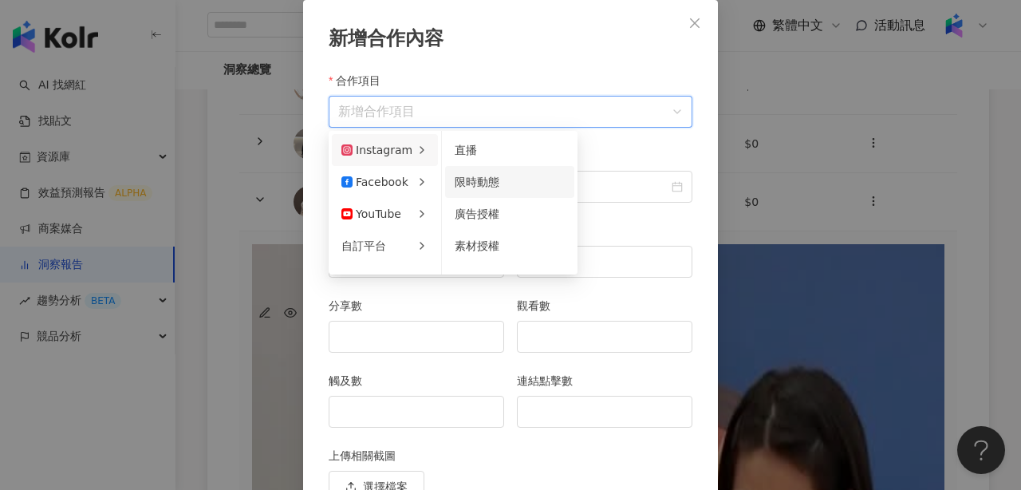
click at [464, 175] on div "限時動態" at bounding box center [510, 182] width 110 height 18
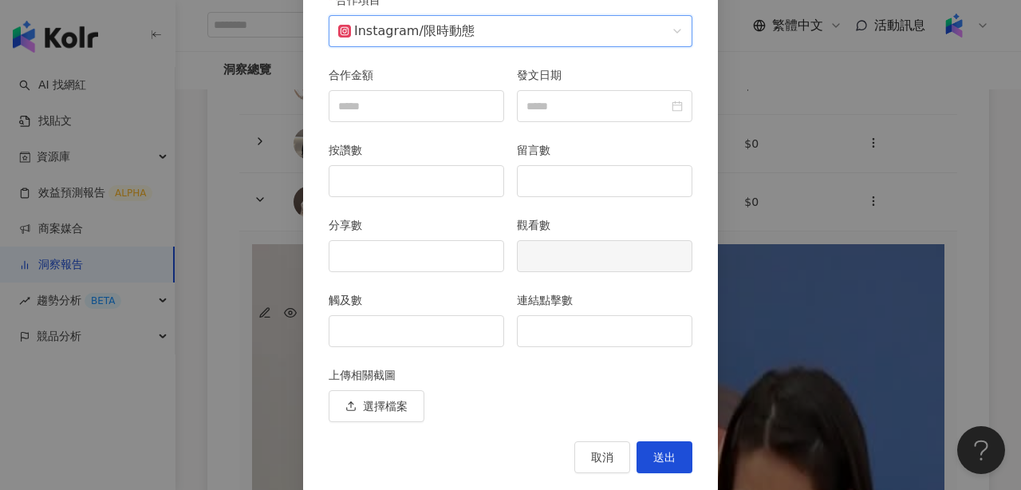
scroll to position [182, 0]
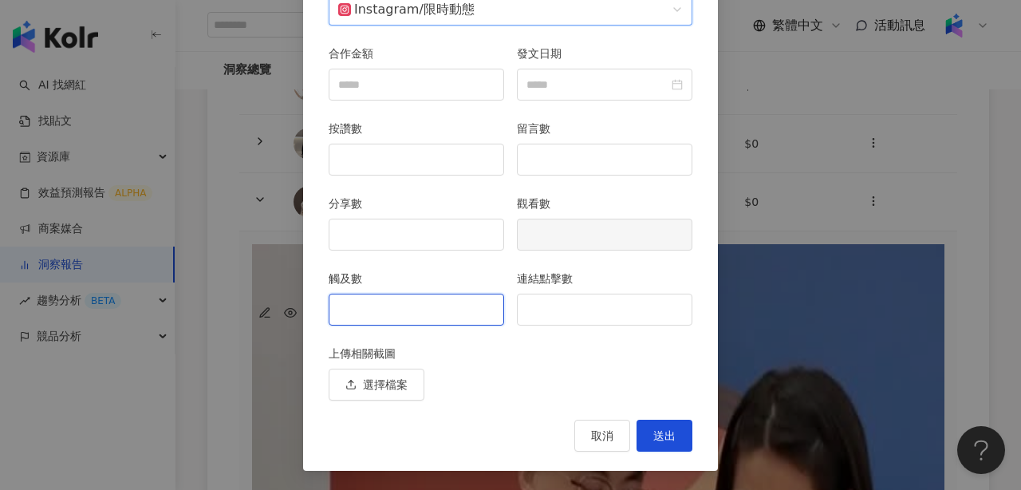
click at [459, 310] on input "觸及數" at bounding box center [417, 309] width 174 height 30
type input "***"
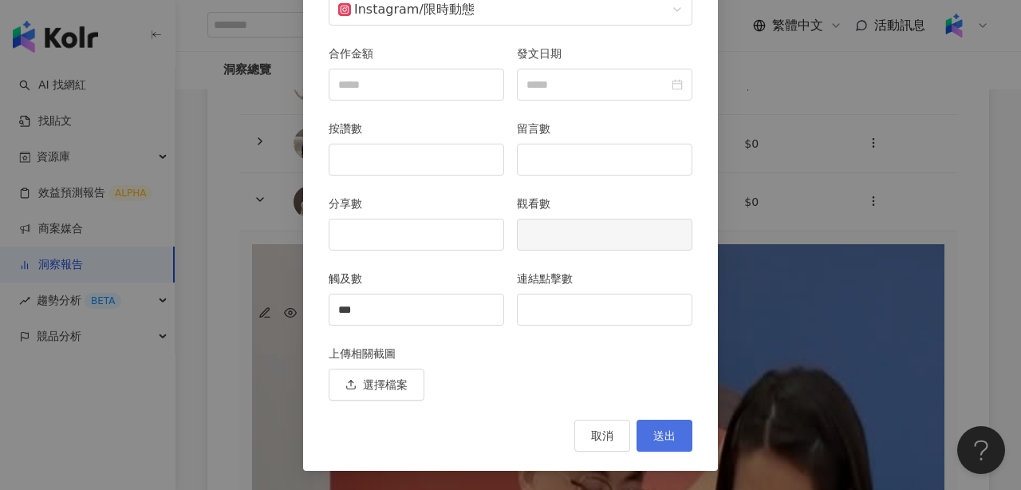
click at [658, 432] on span "送出" at bounding box center [665, 435] width 22 height 13
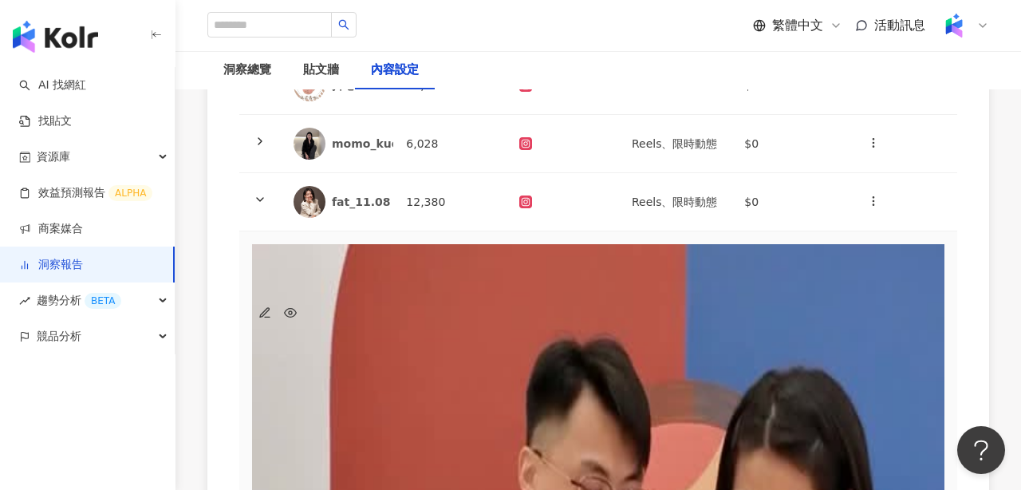
scroll to position [0, 584]
click at [871, 202] on icon "button" at bounding box center [873, 201] width 13 height 13
click at [887, 234] on div "新增內容" at bounding box center [899, 240] width 56 height 18
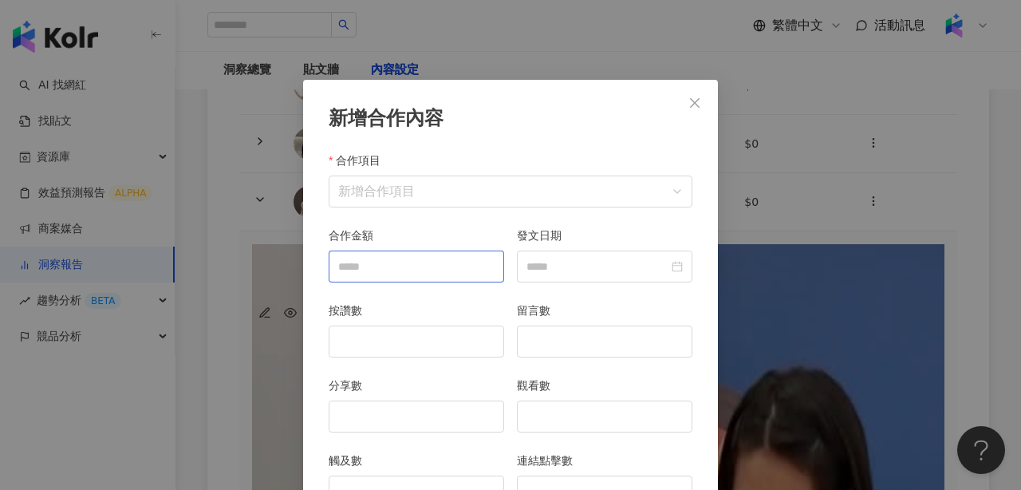
scroll to position [80, 0]
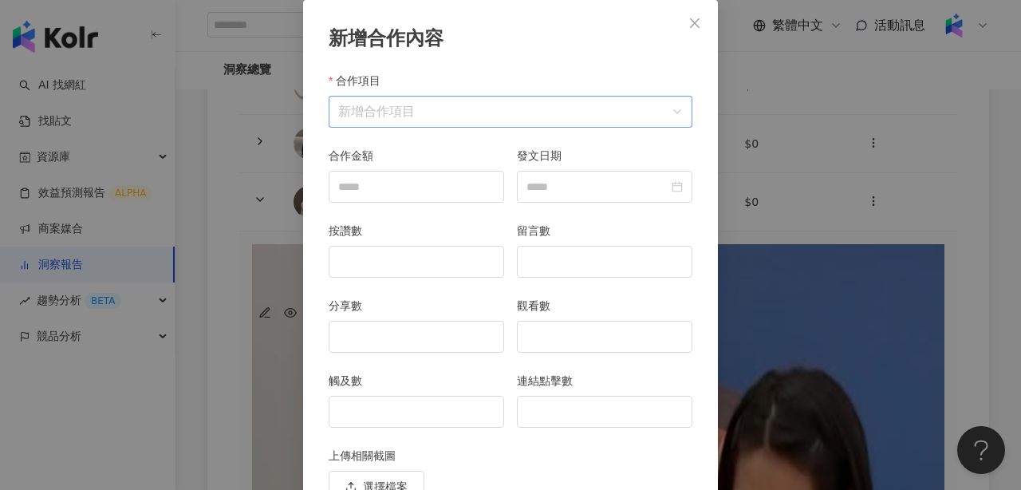
click at [480, 116] on input "合作項目" at bounding box center [510, 112] width 345 height 30
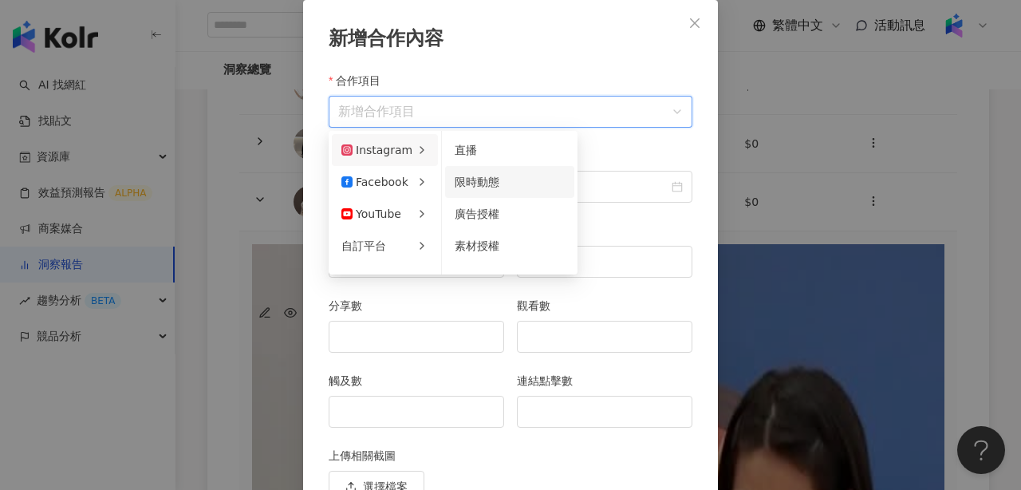
click at [490, 184] on span "限時動態" at bounding box center [477, 182] width 45 height 13
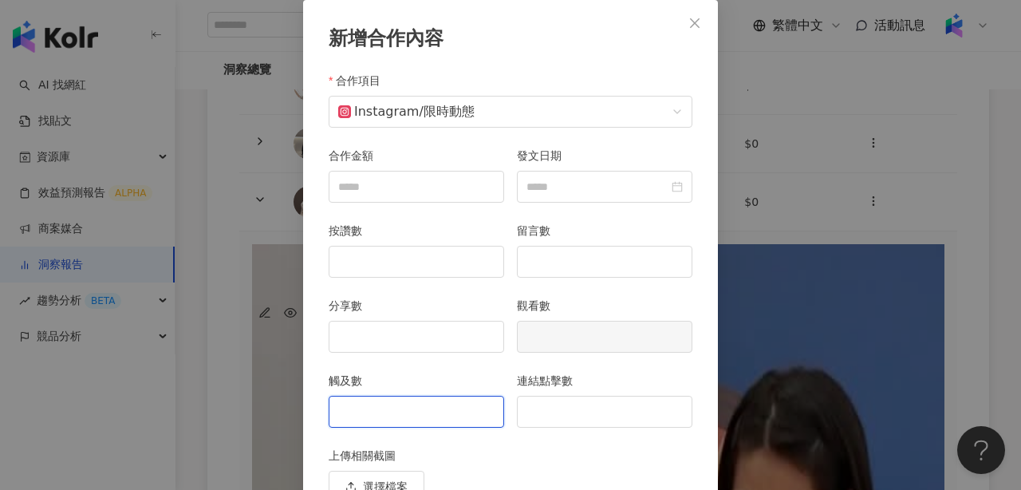
click at [409, 409] on input "觸及數" at bounding box center [417, 412] width 174 height 30
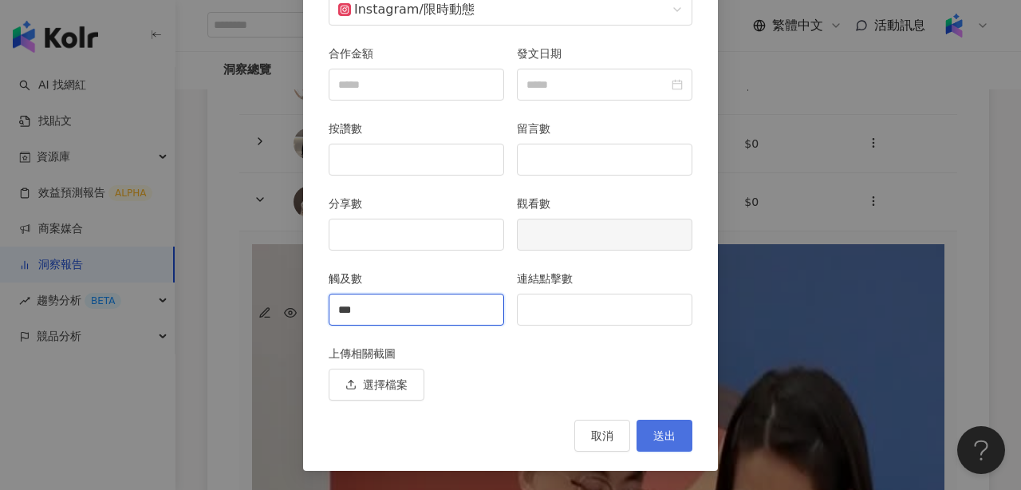
type input "***"
click at [662, 431] on span "送出" at bounding box center [665, 435] width 22 height 13
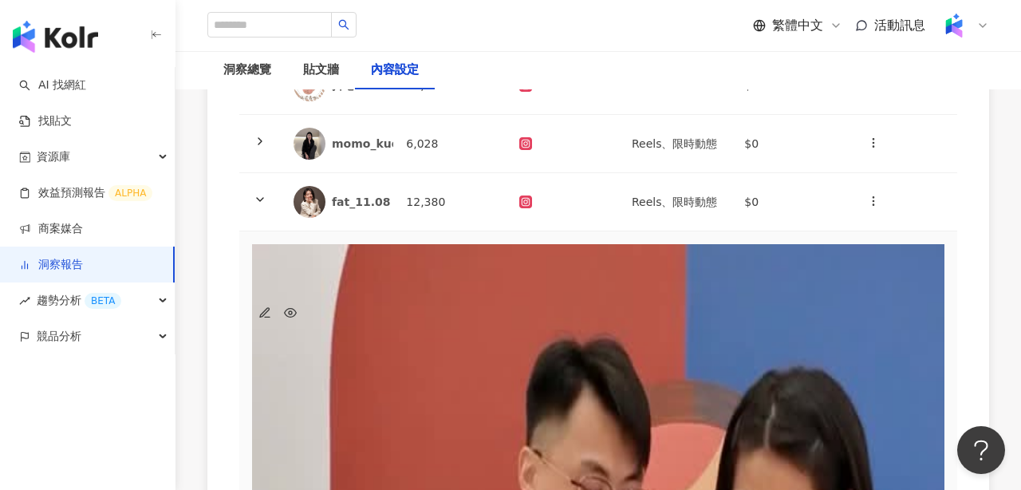
scroll to position [102, 0]
click at [865, 199] on button "button" at bounding box center [874, 202] width 32 height 32
click at [883, 233] on div "新增內容" at bounding box center [899, 240] width 56 height 18
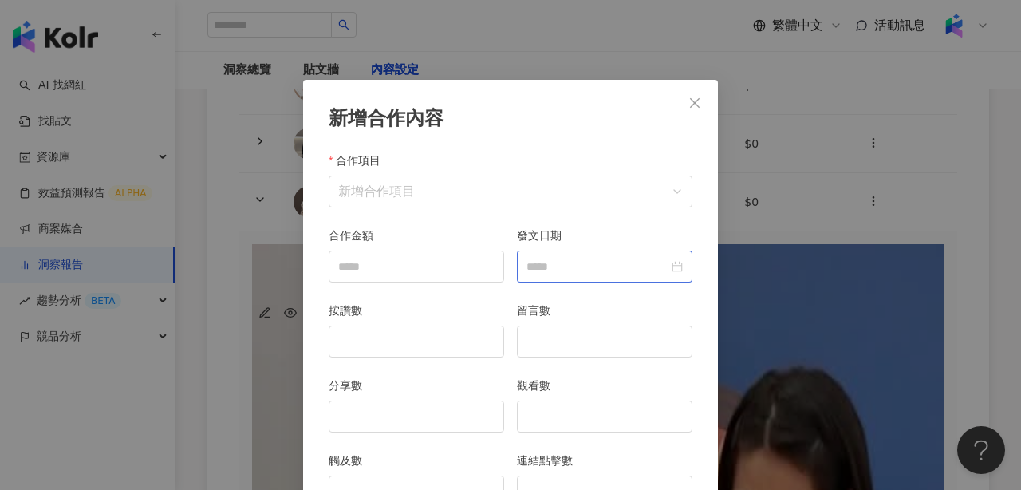
scroll to position [80, 0]
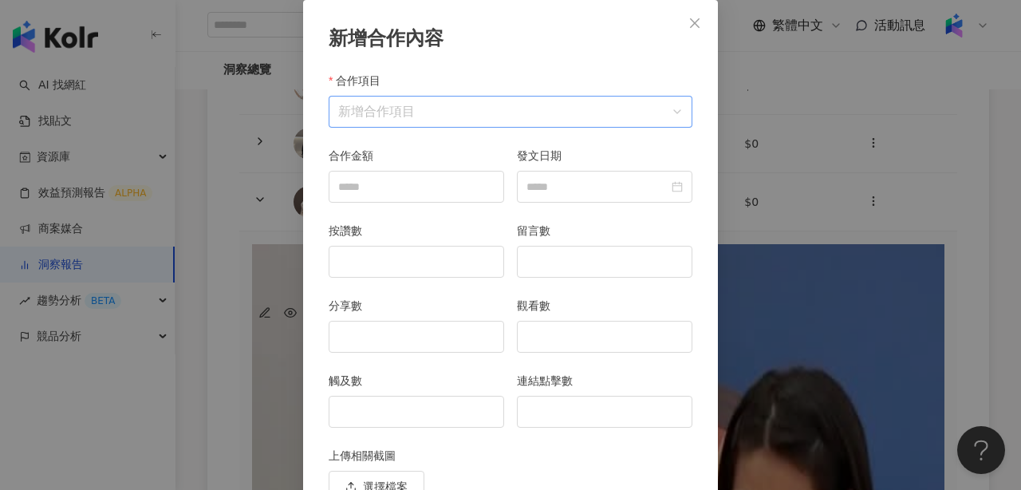
click at [592, 105] on input "合作項目" at bounding box center [510, 112] width 345 height 30
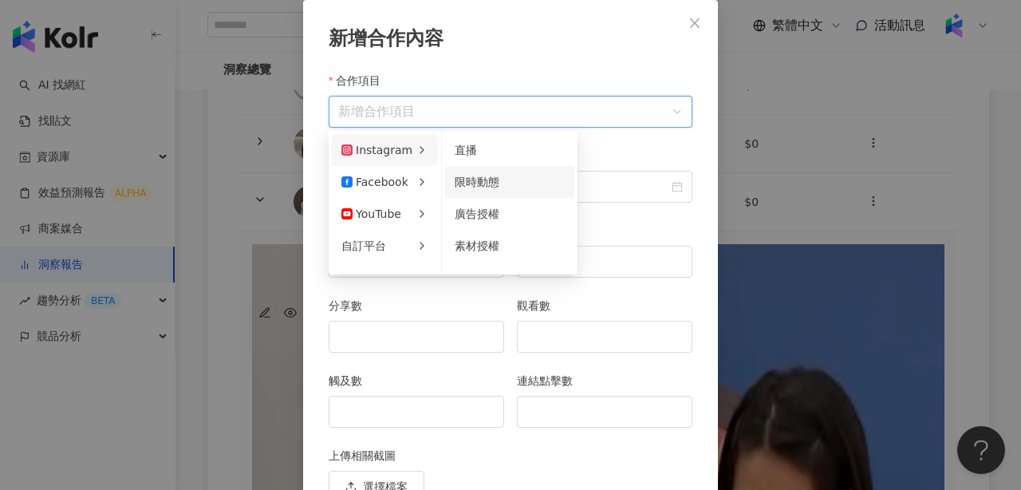
click at [488, 184] on span "限時動態" at bounding box center [477, 182] width 45 height 13
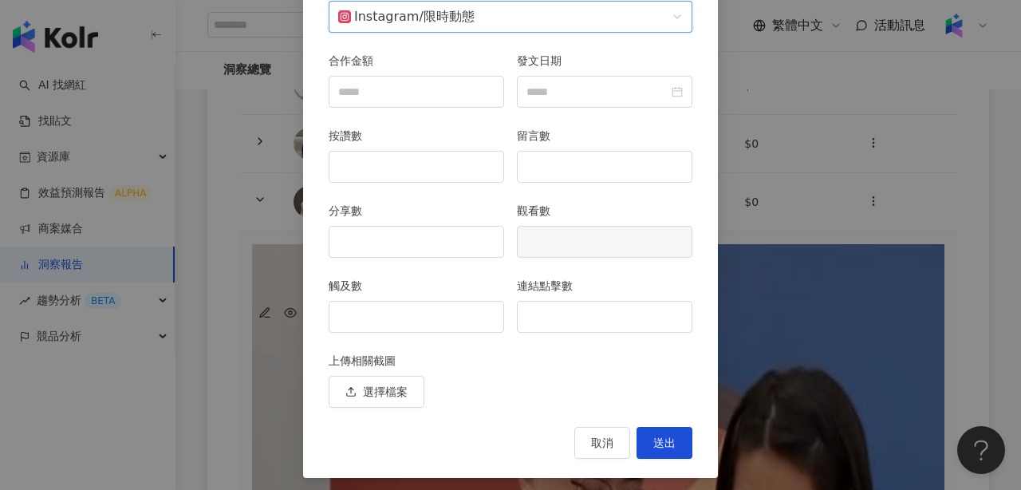
scroll to position [182, 0]
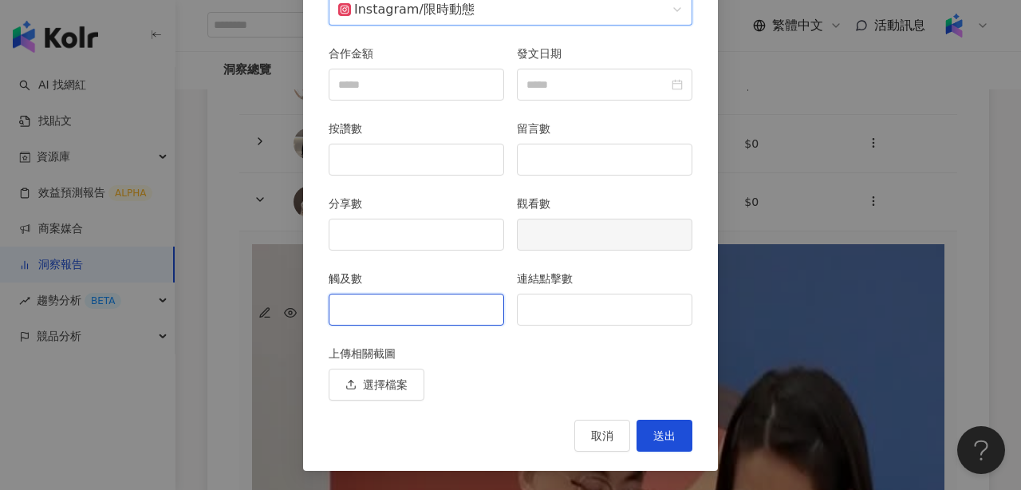
click at [452, 294] on input "觸及數" at bounding box center [417, 309] width 174 height 30
type input "****"
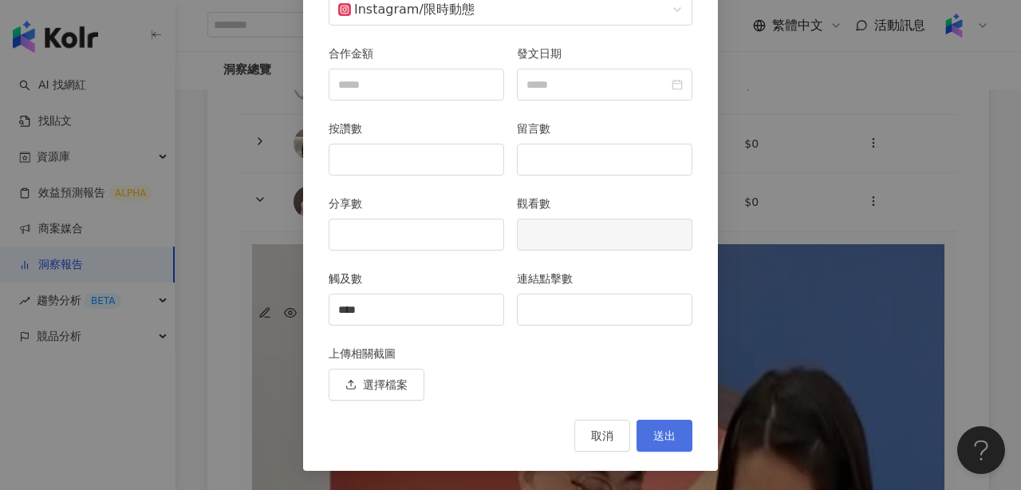
click at [669, 439] on span "送出" at bounding box center [665, 435] width 22 height 13
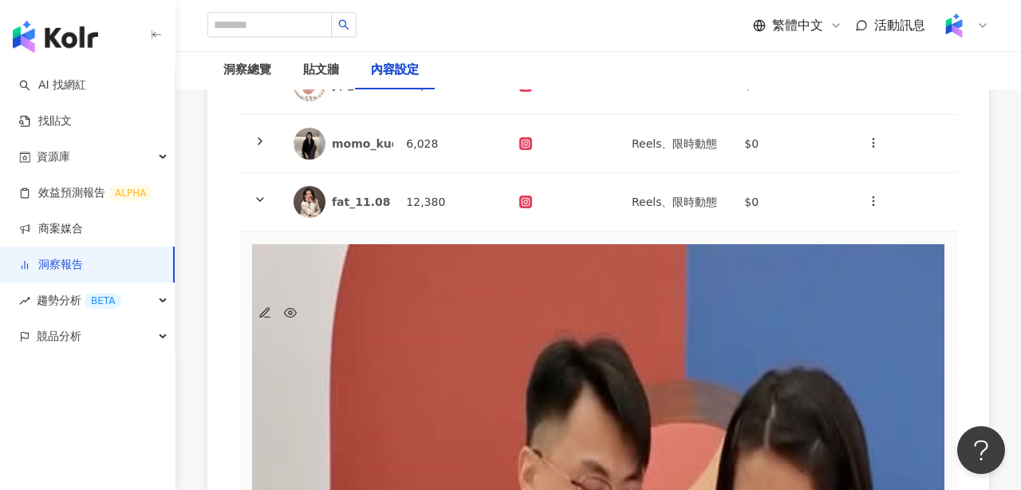
scroll to position [0, 1427]
click at [878, 205] on icon "button" at bounding box center [873, 201] width 13 height 13
click at [886, 239] on div "新增內容" at bounding box center [899, 240] width 56 height 18
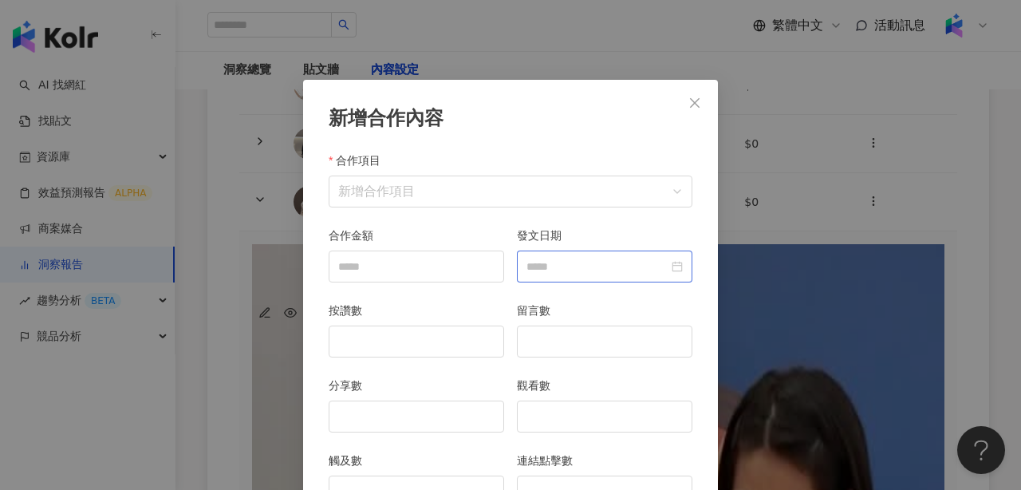
scroll to position [80, 0]
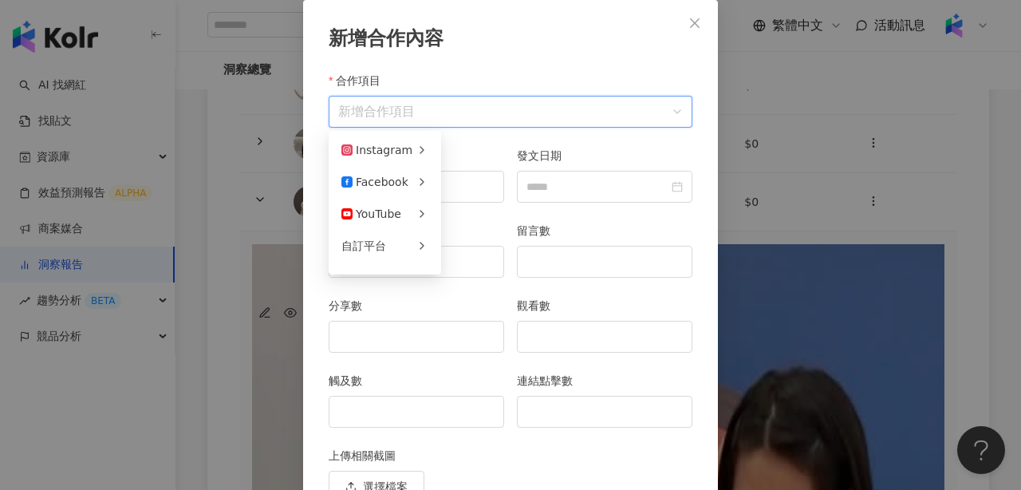
click at [584, 97] on input "合作項目" at bounding box center [510, 112] width 345 height 30
click at [492, 185] on span "限時動態" at bounding box center [477, 182] width 45 height 13
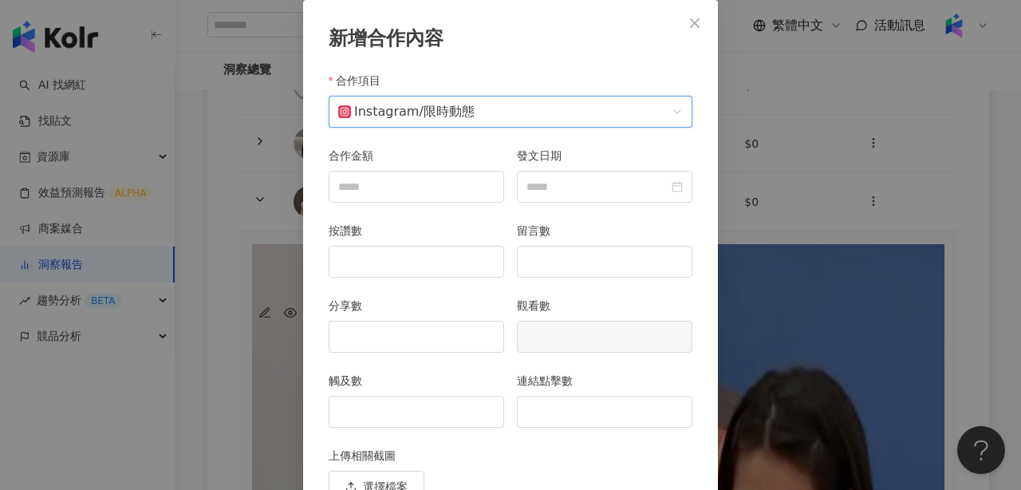
scroll to position [182, 0]
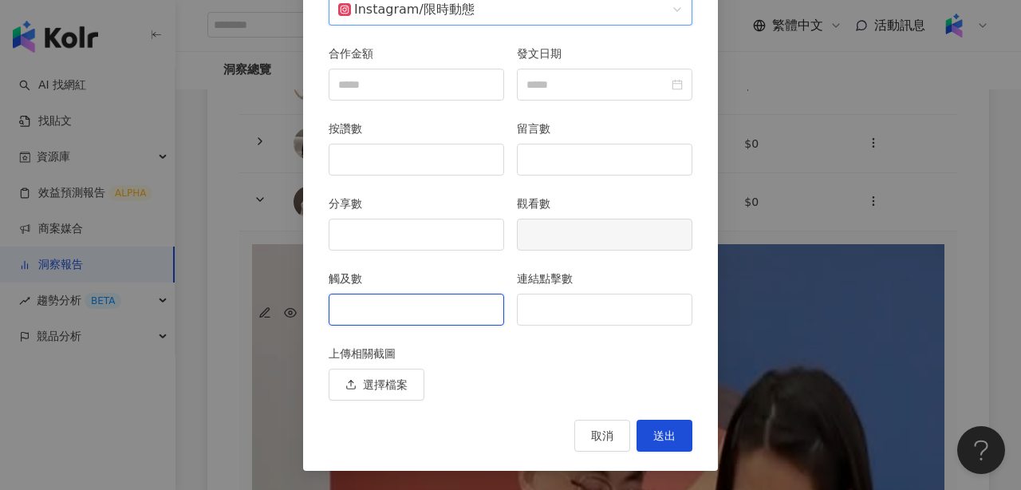
click at [438, 309] on input "觸及數" at bounding box center [417, 309] width 174 height 30
type input "***"
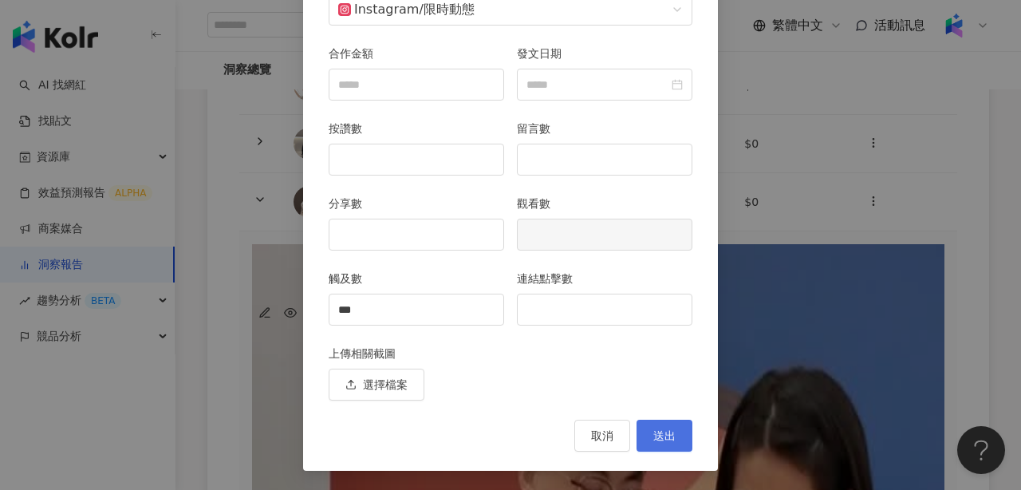
click at [652, 436] on button "送出" at bounding box center [665, 436] width 56 height 32
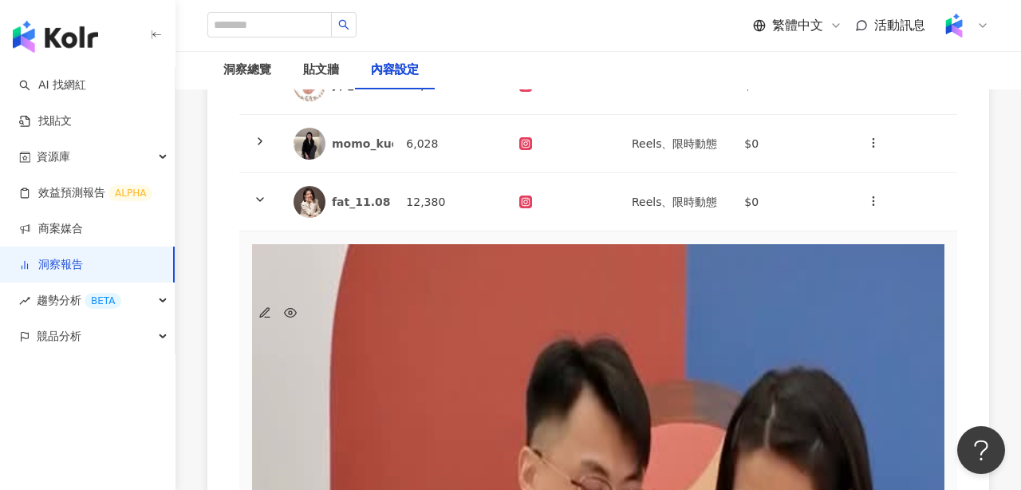
scroll to position [0, 0]
click at [260, 196] on icon at bounding box center [260, 199] width 13 height 13
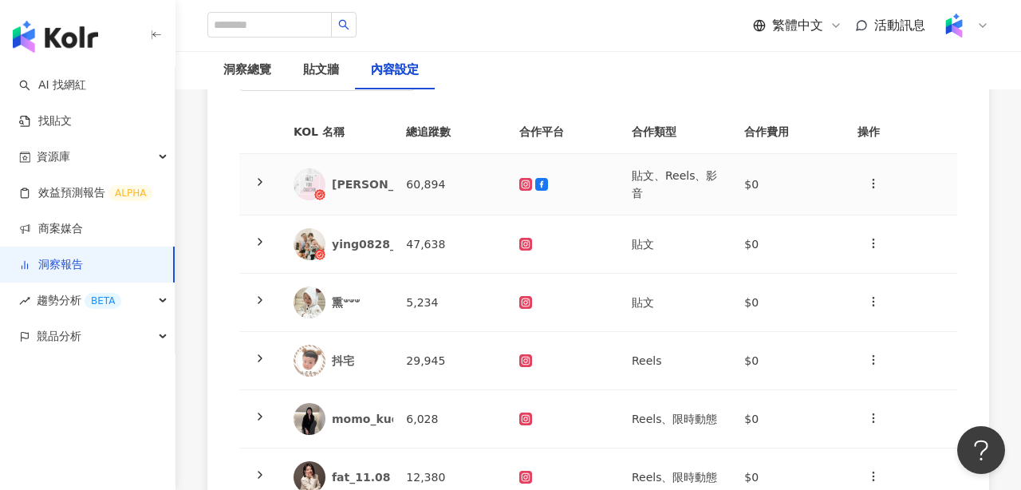
scroll to position [183, 0]
click at [262, 240] on icon at bounding box center [260, 242] width 13 height 13
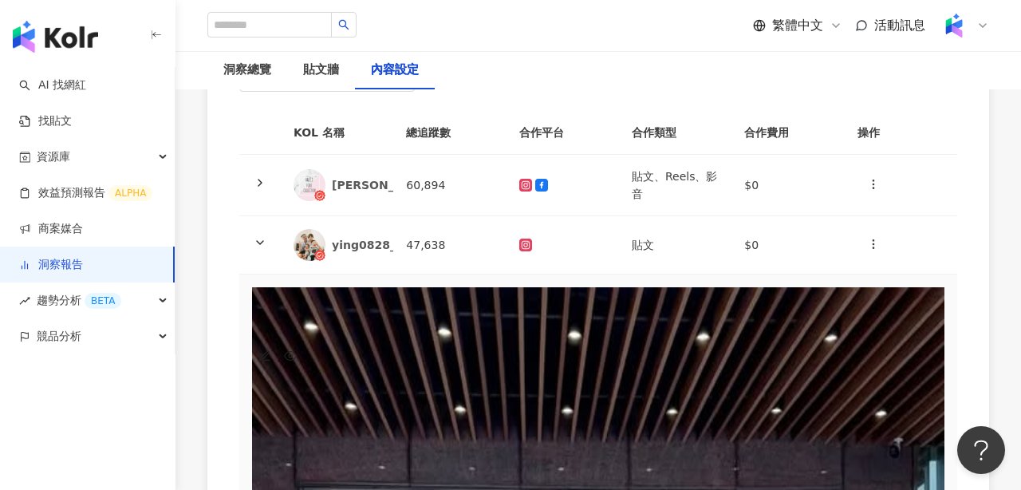
click at [270, 360] on icon "button" at bounding box center [267, 360] width 5 height 0
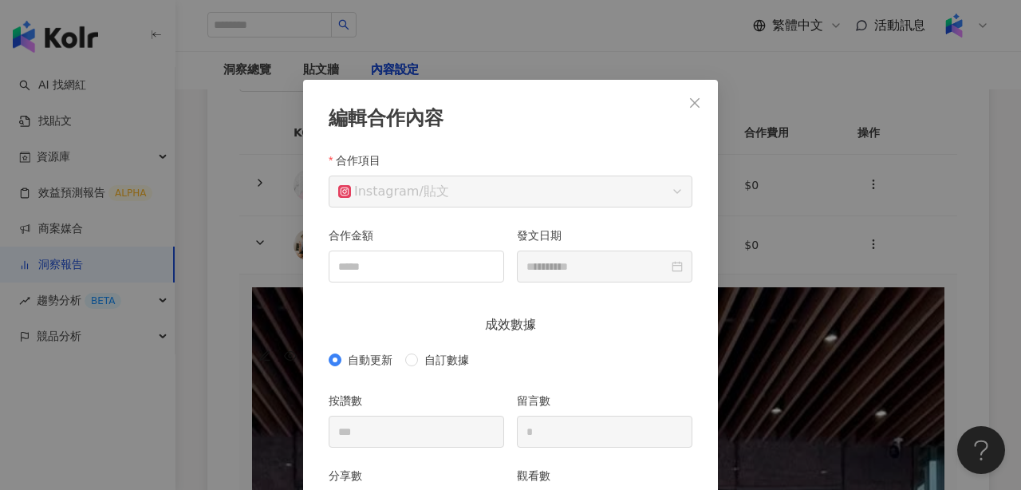
scroll to position [80, 0]
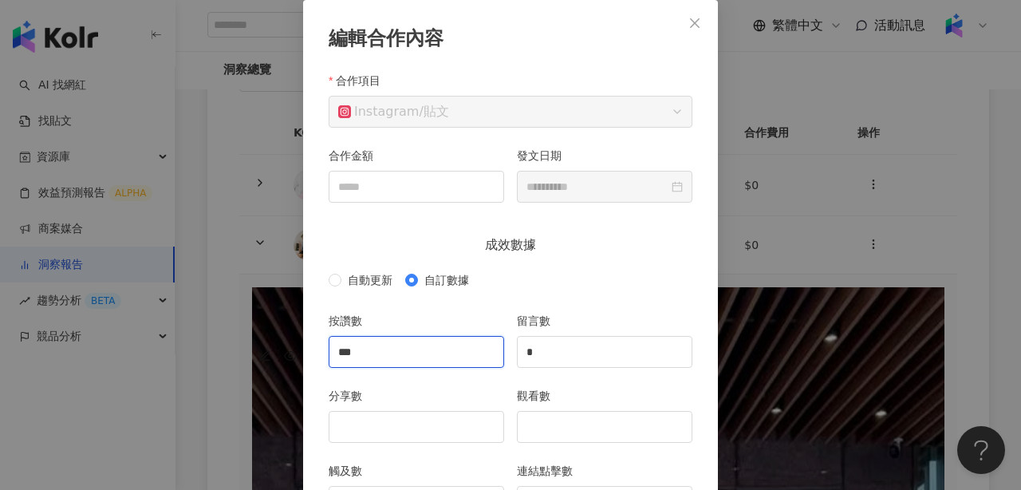
click at [394, 361] on input "***" at bounding box center [417, 352] width 174 height 30
type input "*"
type input "***"
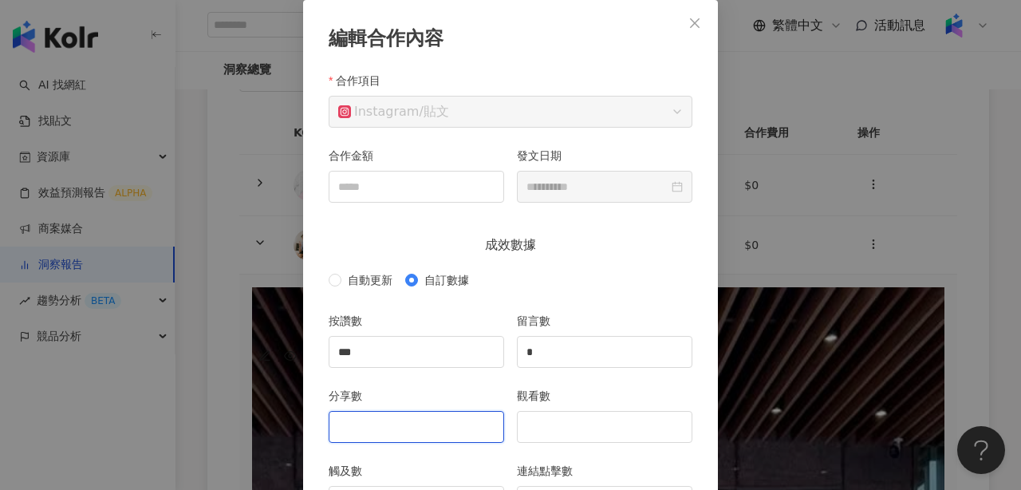
click at [381, 435] on input "分享數" at bounding box center [417, 427] width 174 height 30
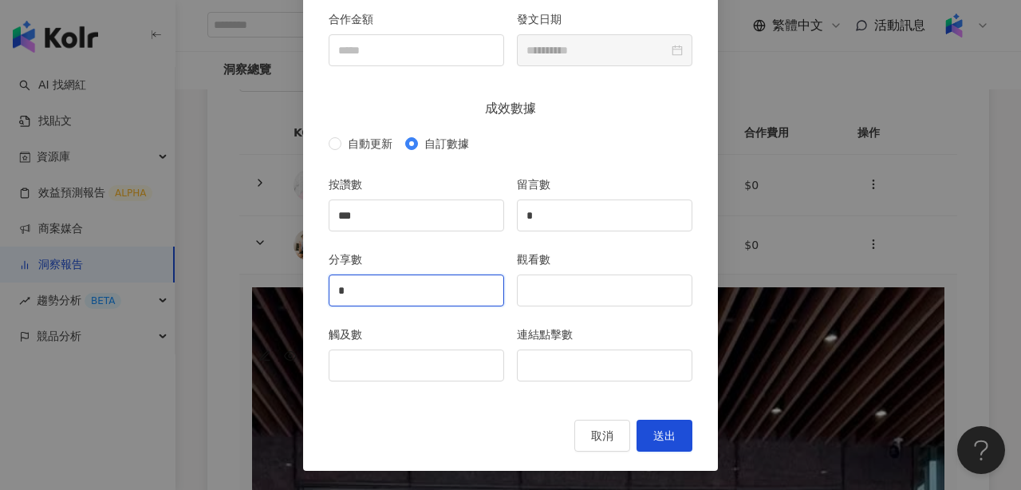
type input "*"
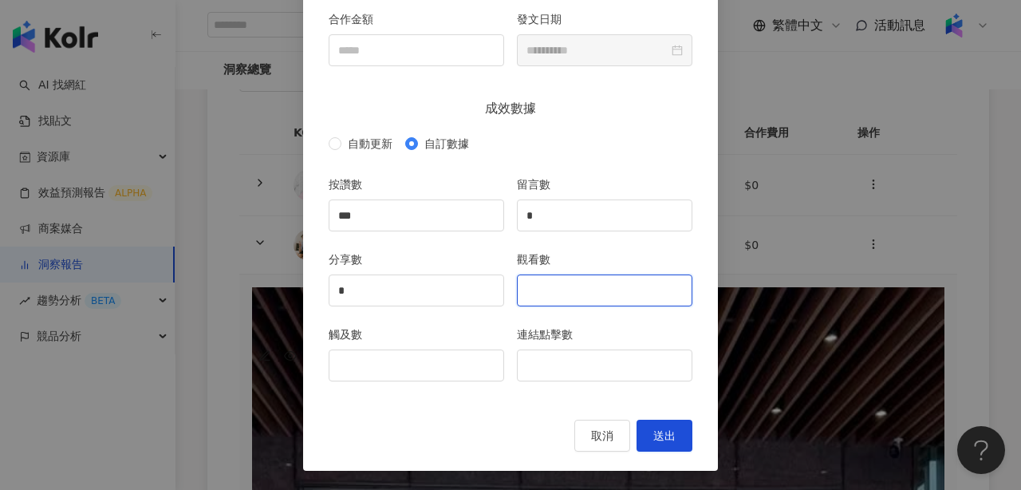
click at [564, 292] on input "觀看數" at bounding box center [605, 290] width 174 height 30
type input "****"
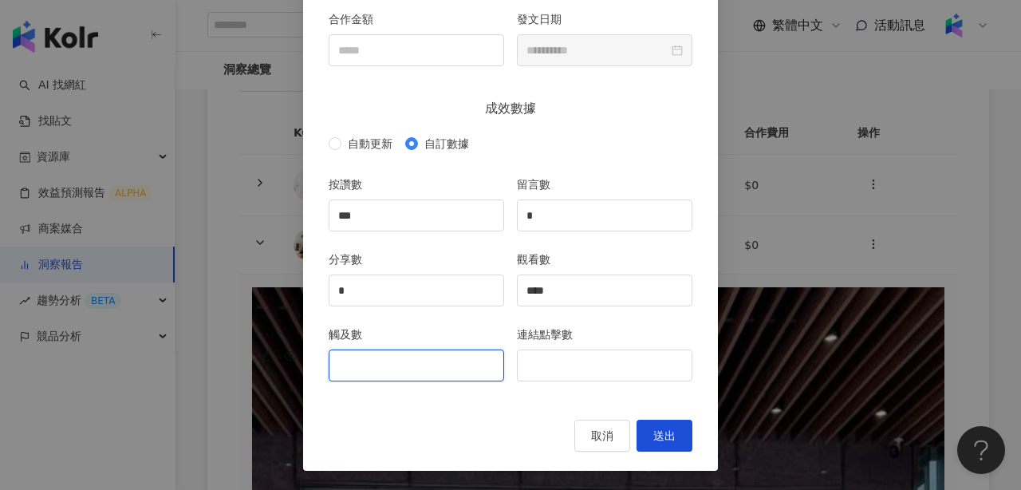
click at [407, 363] on input "觸及數" at bounding box center [417, 365] width 174 height 30
type input "****"
click at [647, 436] on button "送出" at bounding box center [665, 436] width 56 height 32
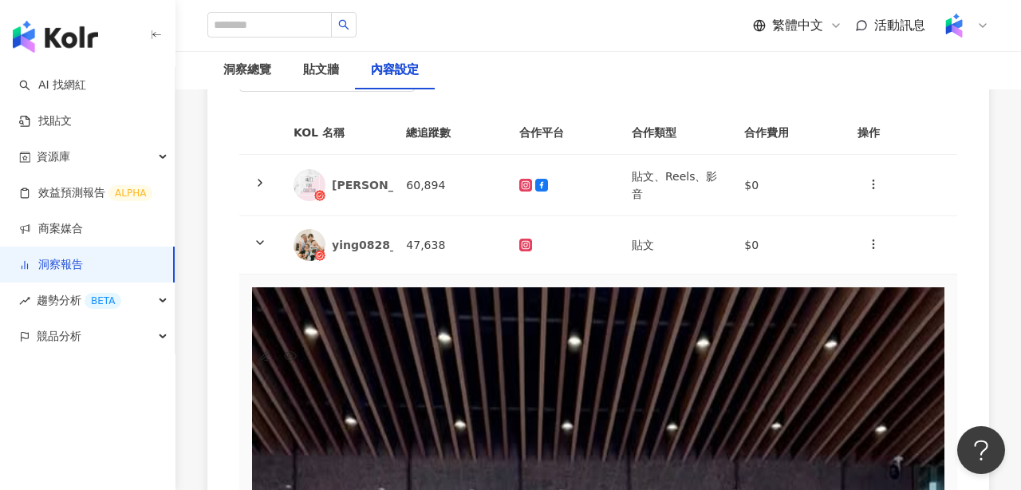
type input "**********"
click at [870, 250] on icon "button" at bounding box center [873, 244] width 13 height 13
click at [887, 284] on div "新增內容" at bounding box center [899, 283] width 56 height 18
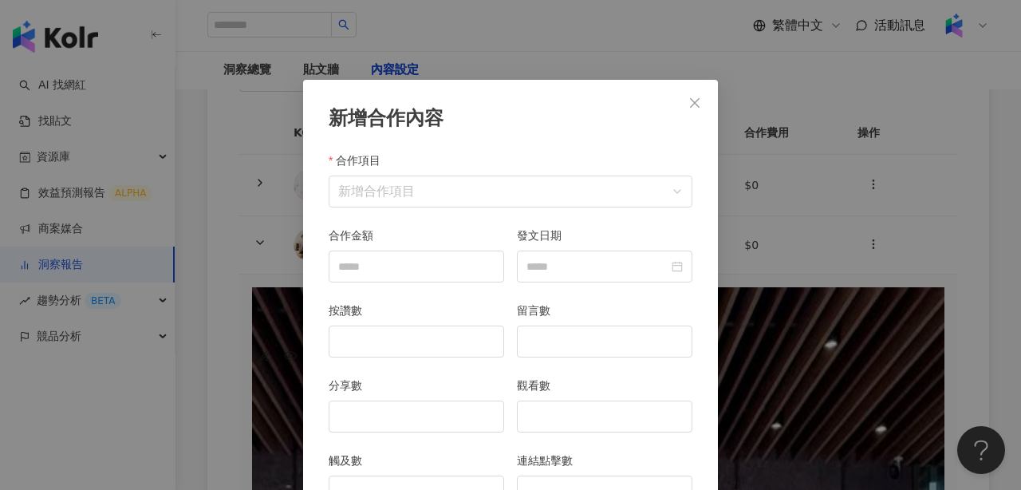
scroll to position [80, 0]
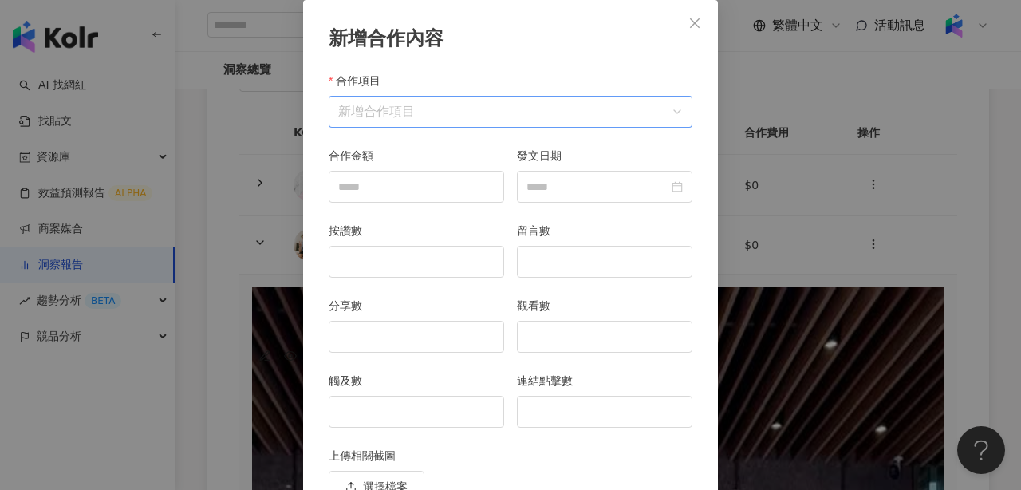
click at [428, 115] on input "合作項目" at bounding box center [510, 112] width 345 height 30
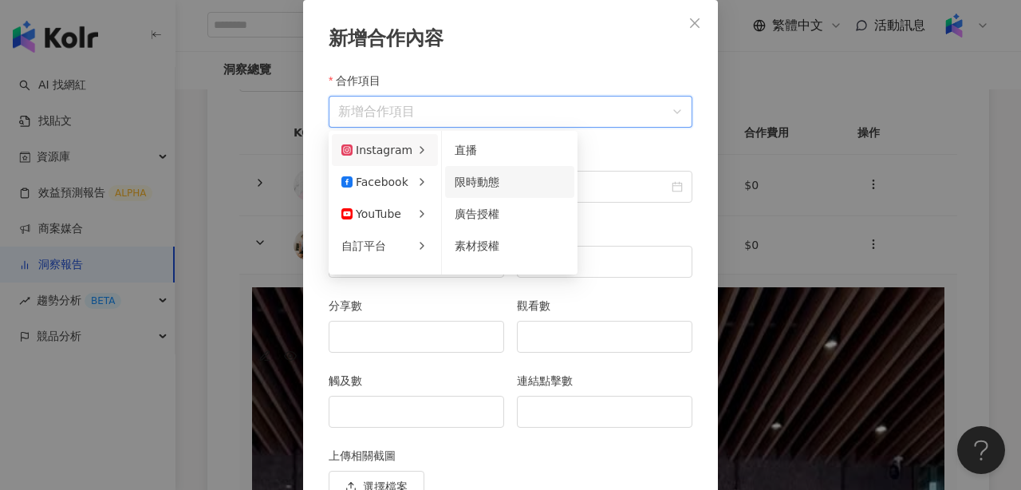
click at [478, 188] on div "限時動態" at bounding box center [510, 182] width 110 height 18
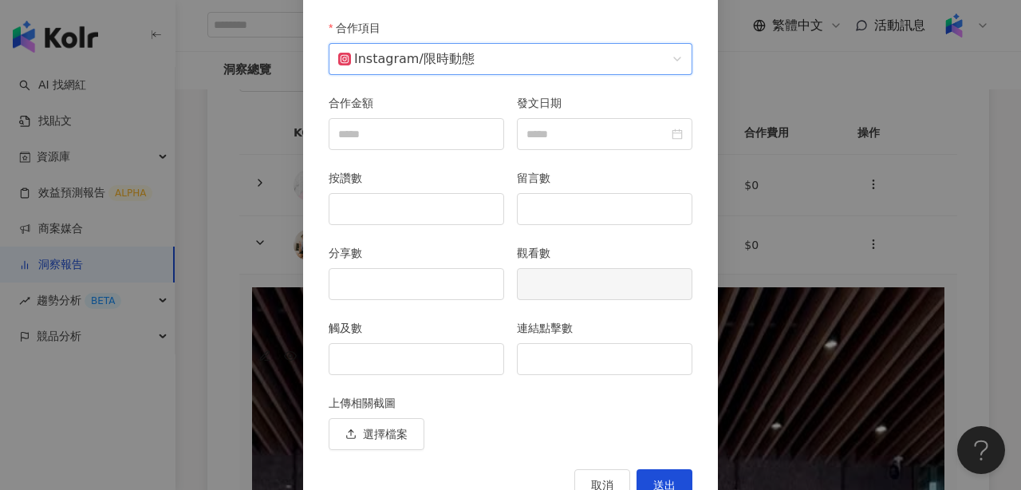
scroll to position [136, 0]
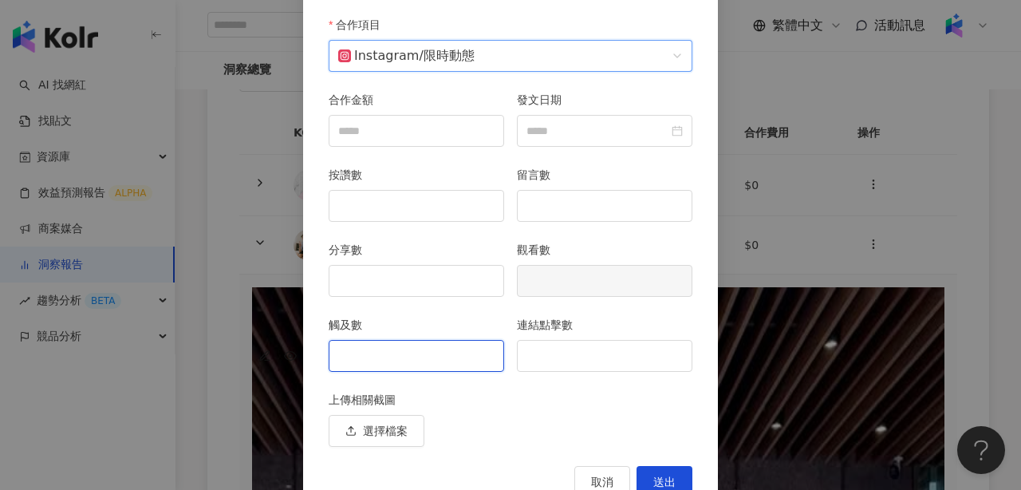
click at [389, 359] on input "觸及數" at bounding box center [417, 356] width 174 height 30
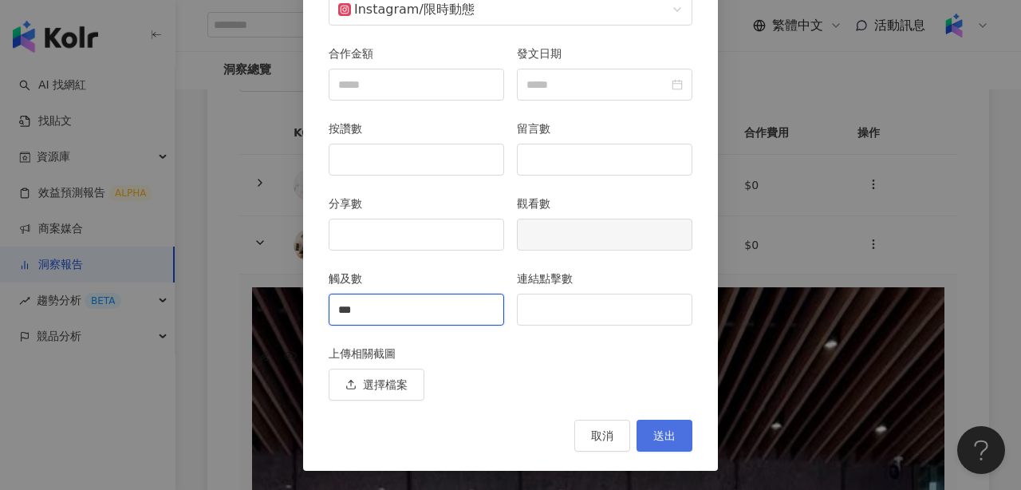
type input "***"
click at [658, 432] on span "送出" at bounding box center [665, 435] width 22 height 13
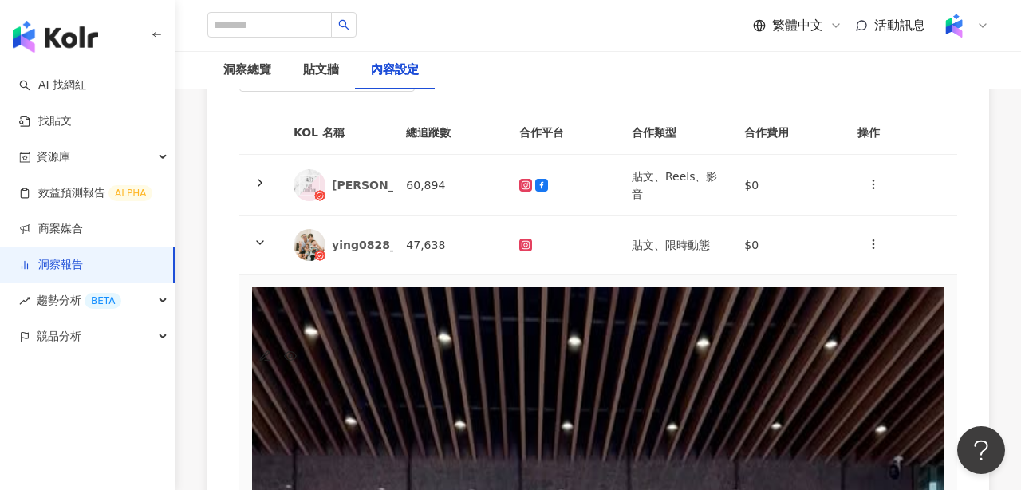
scroll to position [0, 163]
click at [872, 243] on icon "button" at bounding box center [873, 244] width 13 height 13
click at [885, 284] on div "新增內容" at bounding box center [899, 283] width 56 height 18
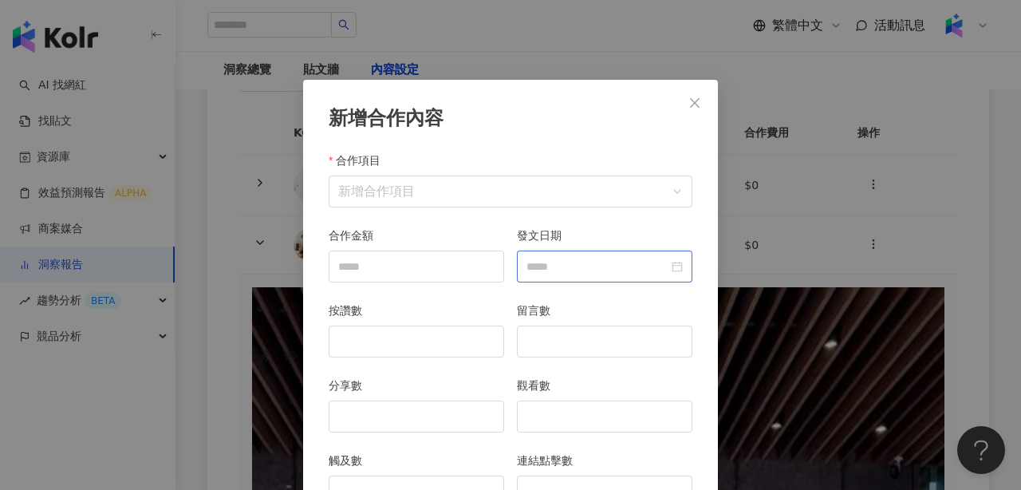
scroll to position [80, 0]
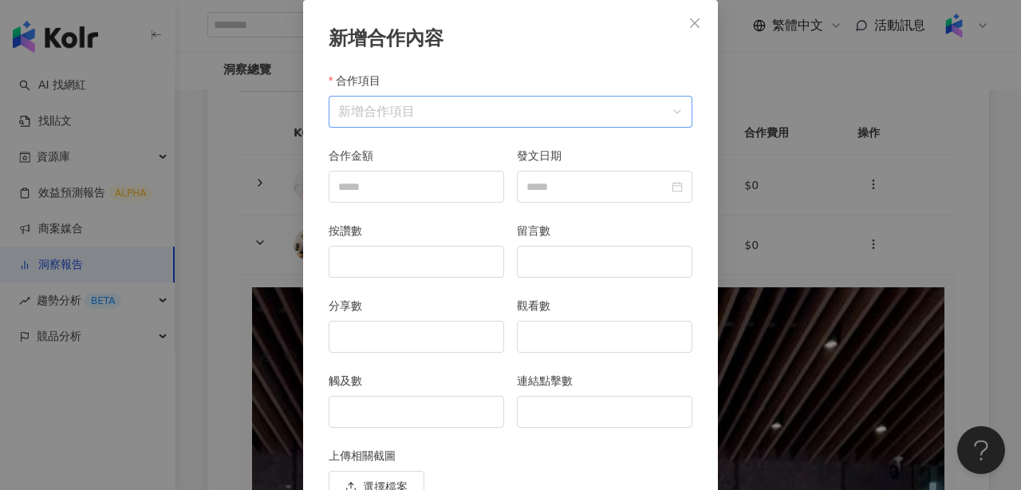
click at [567, 116] on input "合作項目" at bounding box center [510, 112] width 345 height 30
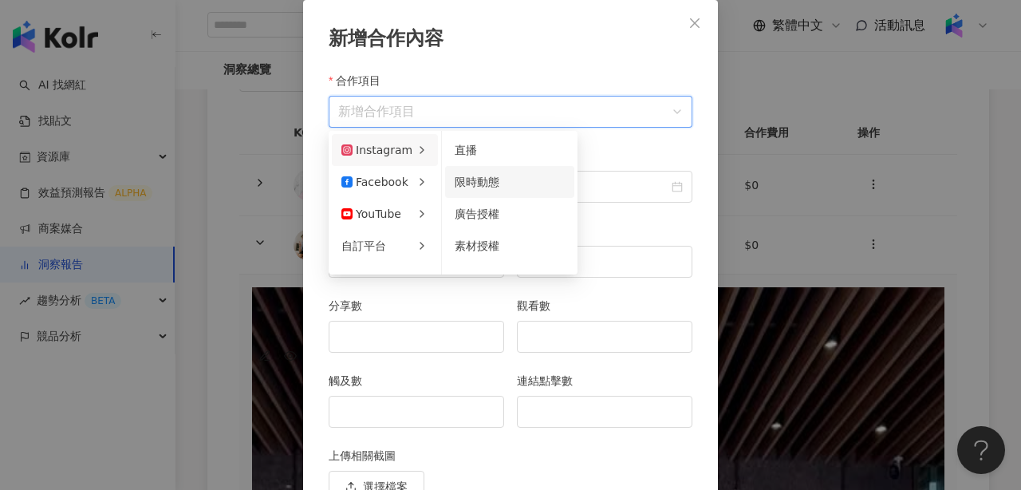
click at [483, 186] on span "限時動態" at bounding box center [477, 182] width 45 height 13
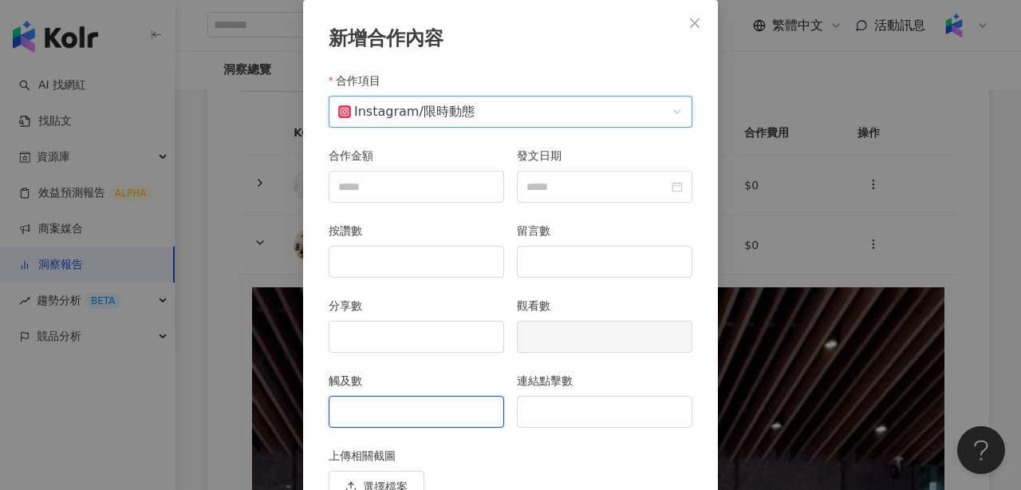
click at [437, 409] on input "觸及數" at bounding box center [417, 412] width 174 height 30
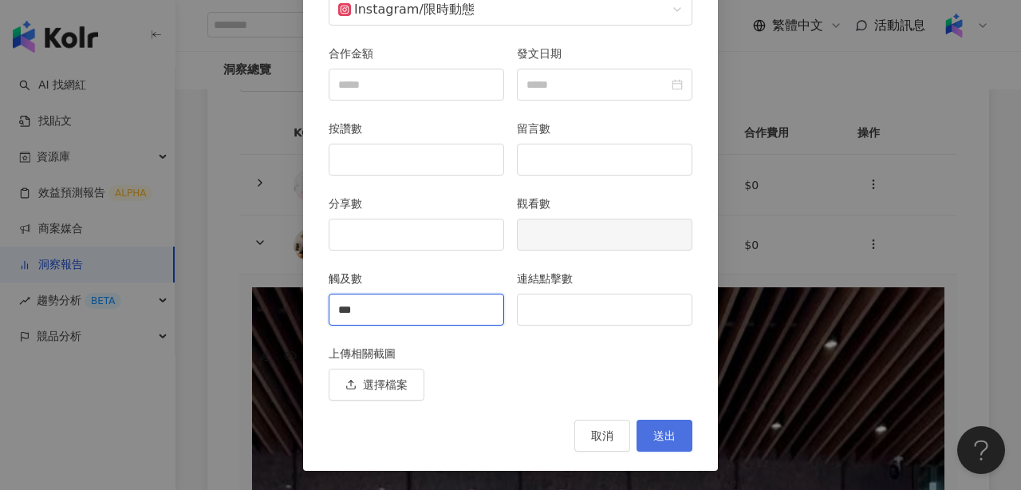
type input "***"
click at [650, 435] on button "送出" at bounding box center [665, 436] width 56 height 32
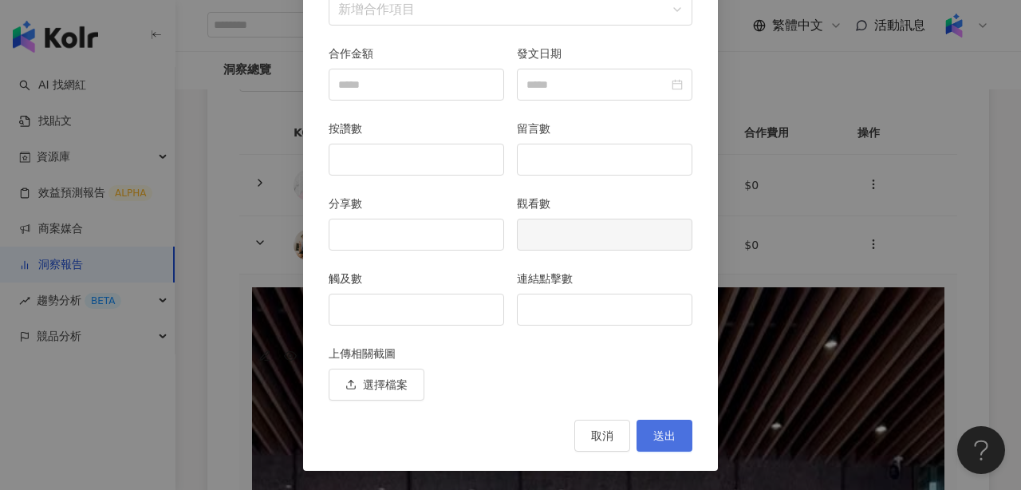
scroll to position [102, 0]
